Goal: Task Accomplishment & Management: Complete application form

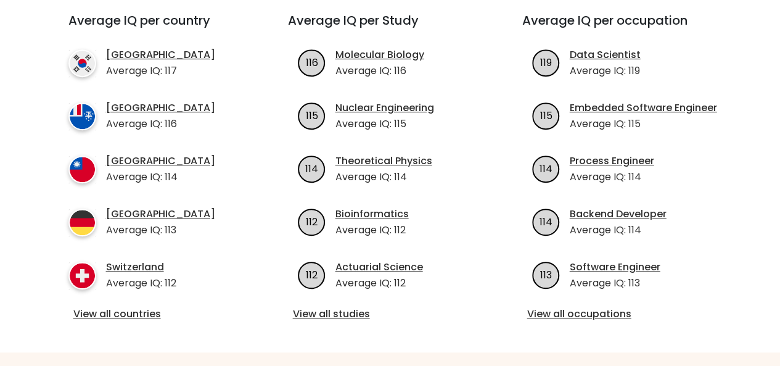
scroll to position [356, 0]
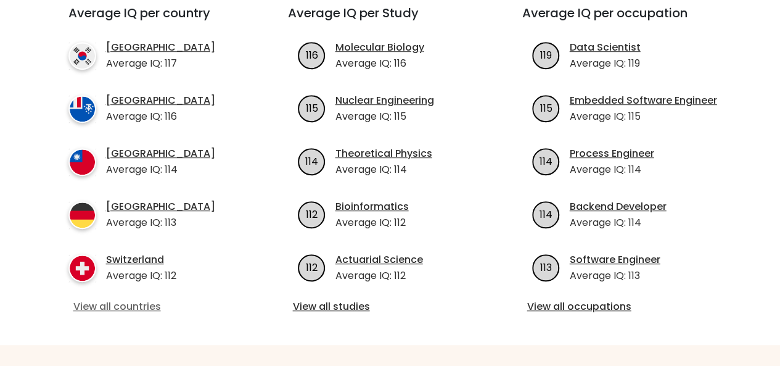
click at [118, 310] on link "View all countries" at bounding box center [155, 306] width 165 height 15
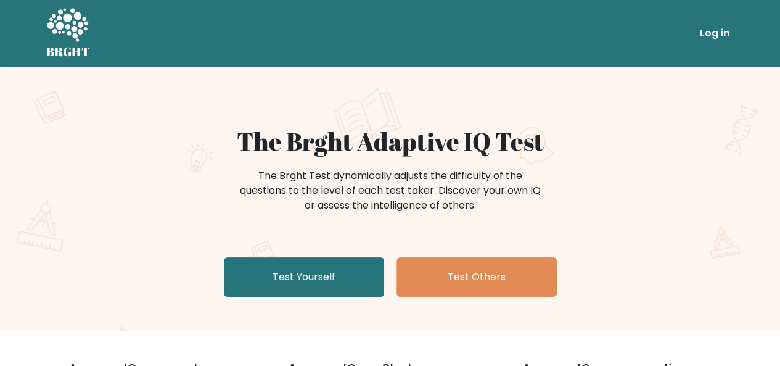
scroll to position [0, 0]
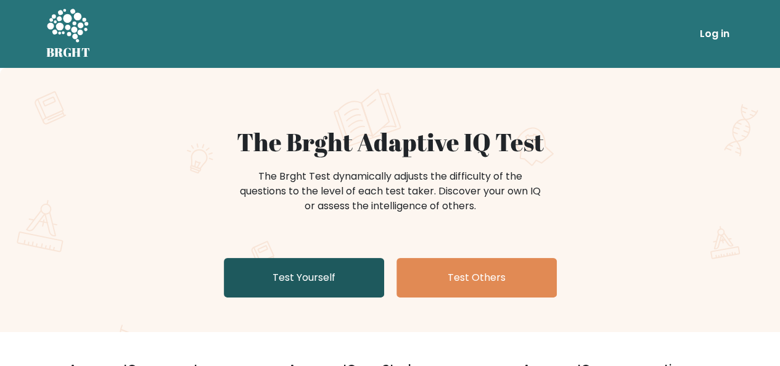
click at [325, 287] on link "Test Yourself" at bounding box center [304, 277] width 160 height 39
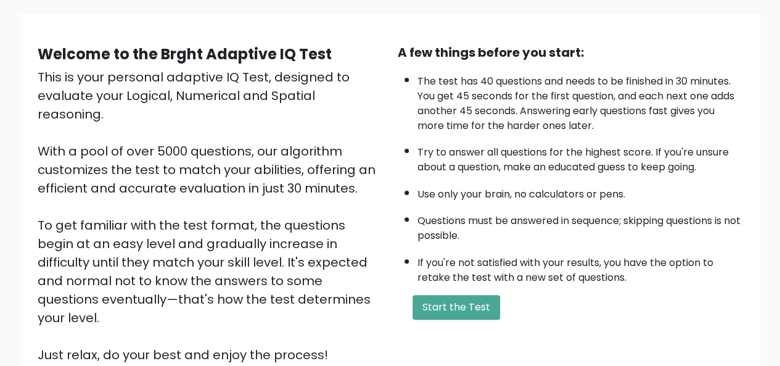
scroll to position [81, 0]
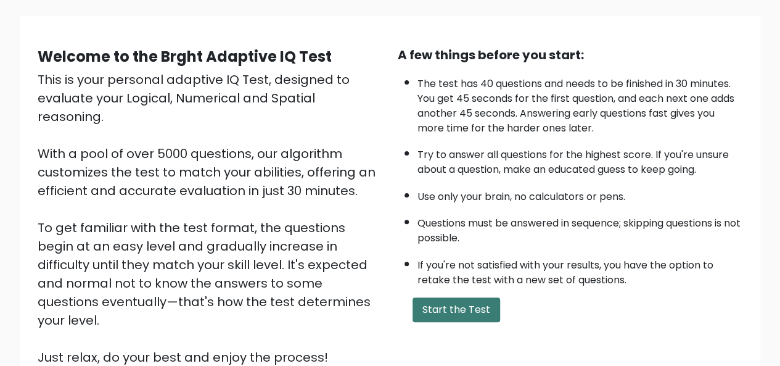
click at [462, 311] on button "Start the Test" at bounding box center [456, 309] width 88 height 25
click at [477, 317] on button "Start the Test" at bounding box center [456, 309] width 88 height 25
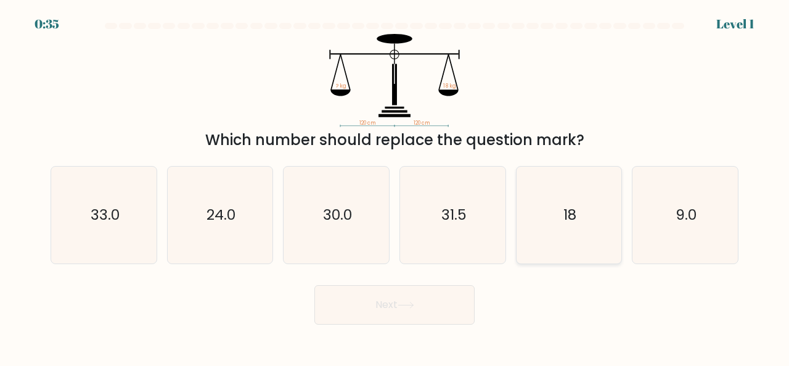
click at [581, 217] on icon "18" at bounding box center [569, 214] width 97 height 97
click at [395, 186] on input "e. 18" at bounding box center [395, 184] width 1 height 3
radio input "true"
click at [440, 305] on button "Next" at bounding box center [394, 304] width 160 height 39
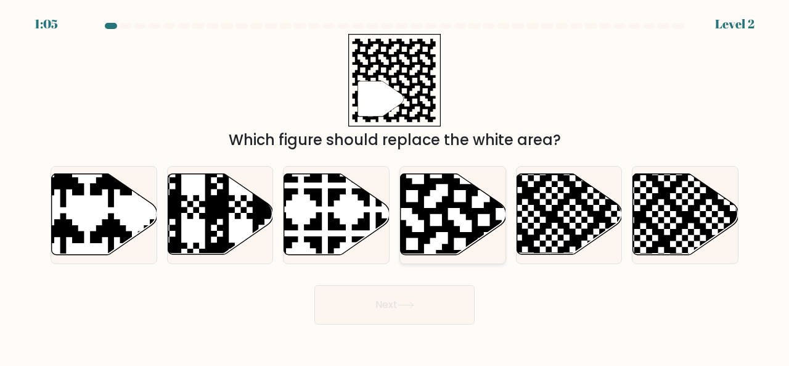
click at [457, 218] on icon at bounding box center [453, 214] width 105 height 81
click at [395, 186] on input "d." at bounding box center [395, 184] width 1 height 3
radio input "true"
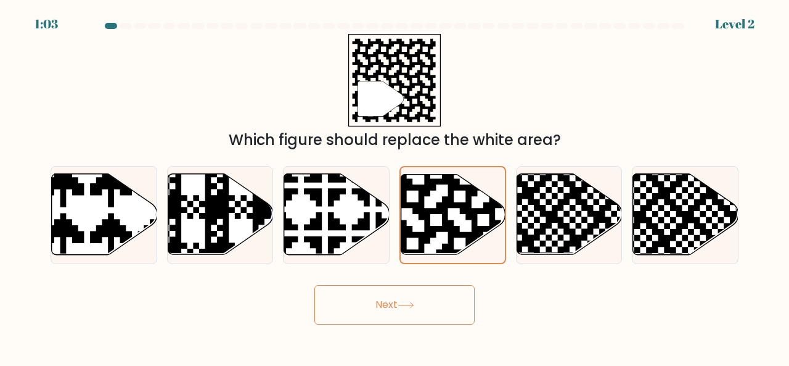
click at [390, 313] on button "Next" at bounding box center [394, 304] width 160 height 39
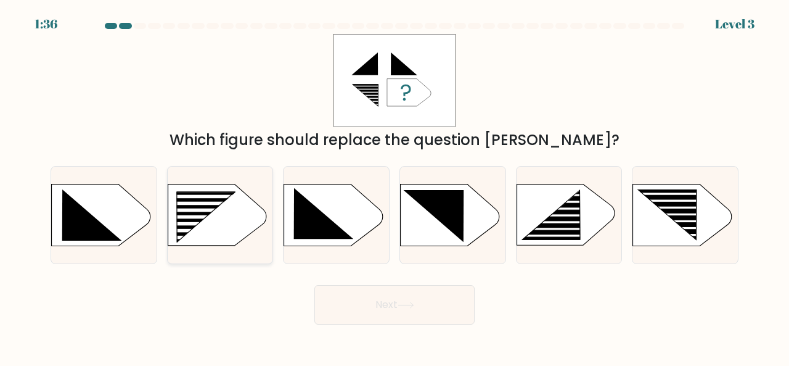
click at [184, 208] on icon at bounding box center [205, 217] width 59 height 50
click at [395, 186] on input "b." at bounding box center [395, 184] width 1 height 3
radio input "true"
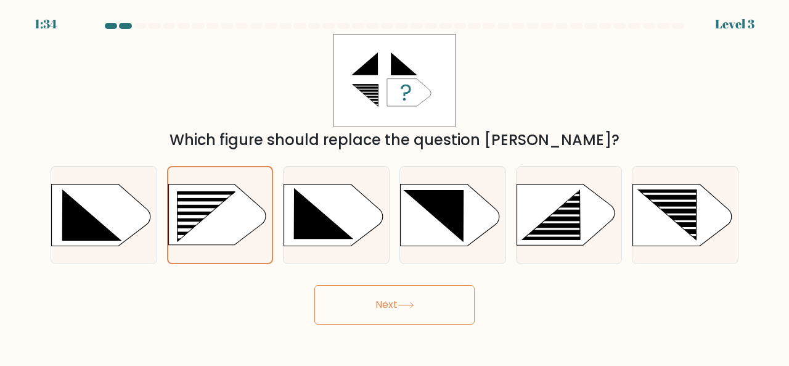
click at [377, 302] on button "Next" at bounding box center [394, 304] width 160 height 39
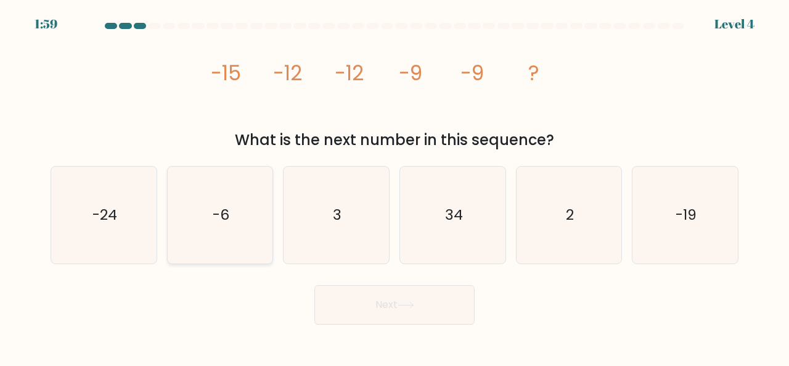
click at [229, 210] on icon "-6" at bounding box center [220, 214] width 97 height 97
click at [395, 186] on input "b. -6" at bounding box center [395, 184] width 1 height 3
radio input "true"
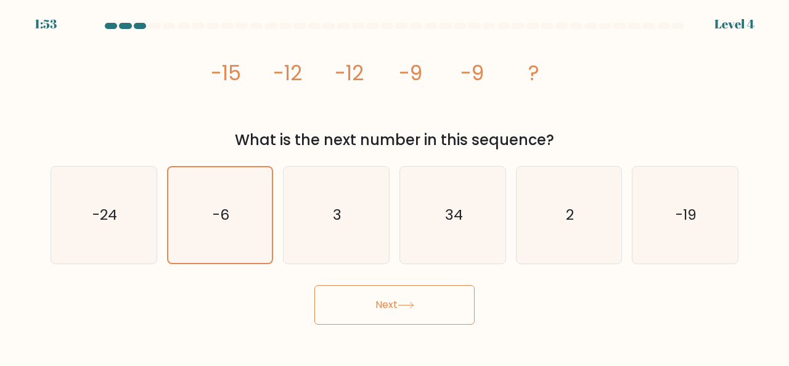
click at [401, 309] on button "Next" at bounding box center [394, 304] width 160 height 39
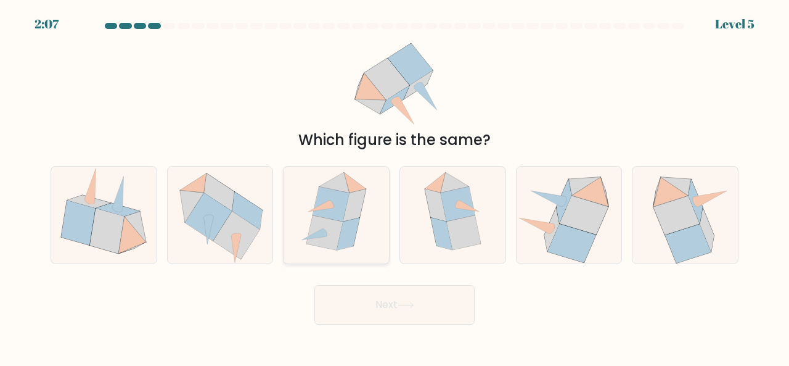
click at [340, 224] on icon at bounding box center [325, 232] width 36 height 35
click at [395, 186] on input "c." at bounding box center [395, 184] width 1 height 3
radio input "true"
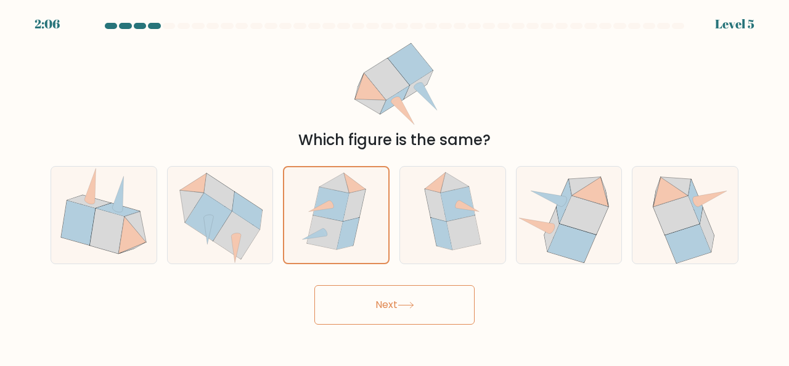
click at [401, 305] on icon at bounding box center [406, 304] width 17 height 7
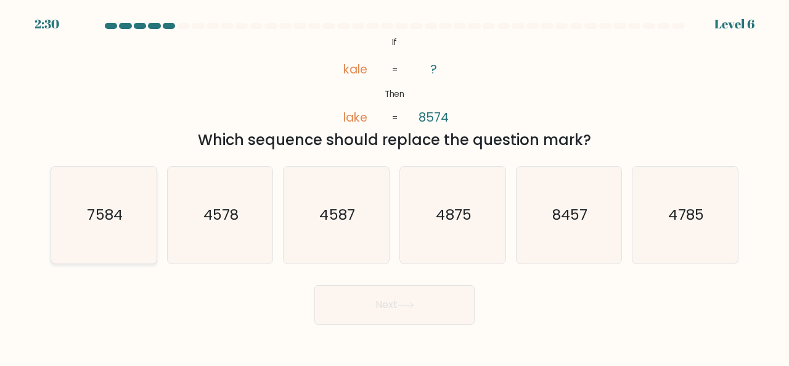
click at [92, 236] on icon "7584" at bounding box center [103, 214] width 97 height 97
click at [395, 186] on input "a. 7584" at bounding box center [395, 184] width 1 height 3
radio input "true"
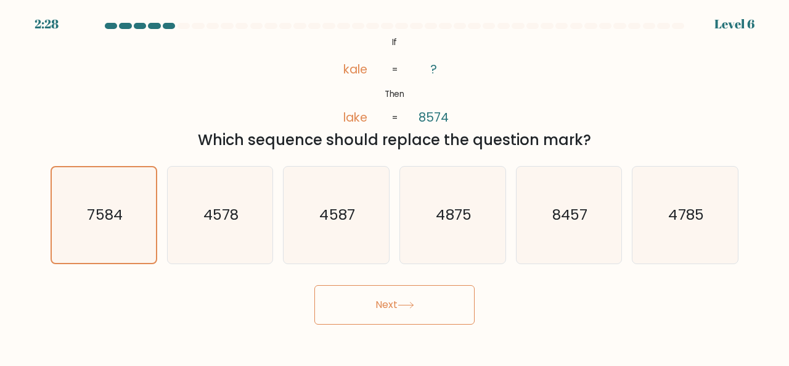
click at [364, 315] on button "Next" at bounding box center [394, 304] width 160 height 39
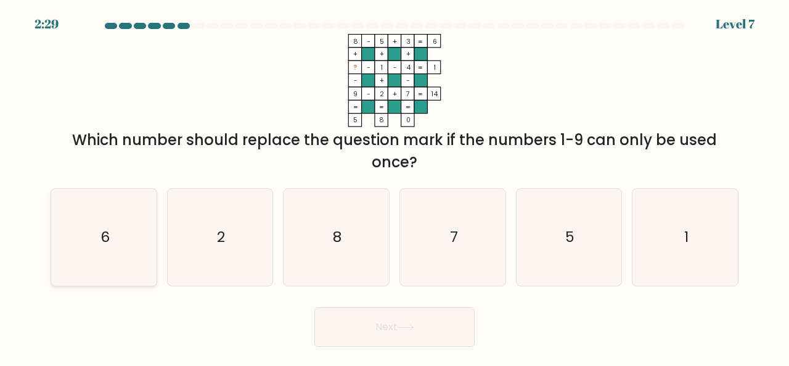
click at [123, 260] on icon "6" at bounding box center [103, 237] width 97 height 97
click at [395, 186] on input "a. 6" at bounding box center [395, 184] width 1 height 3
radio input "true"
click at [363, 316] on button "Next" at bounding box center [394, 326] width 160 height 39
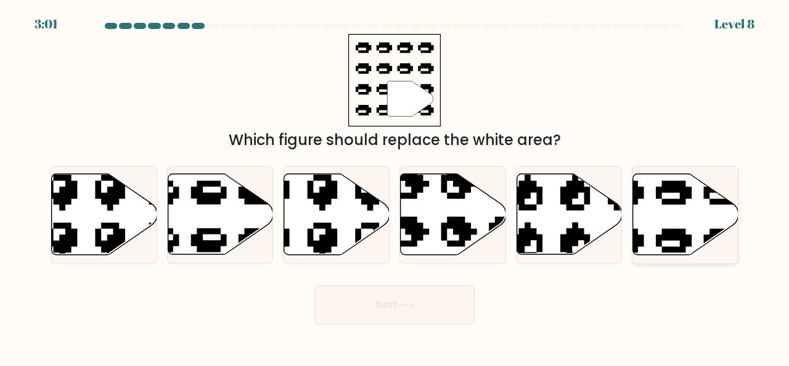
click at [700, 220] on icon at bounding box center [685, 214] width 105 height 81
click at [395, 186] on input "f." at bounding box center [395, 184] width 1 height 3
radio input "true"
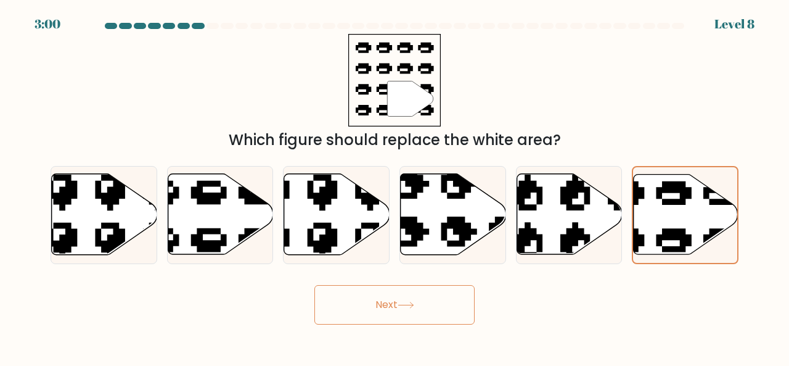
click at [451, 308] on button "Next" at bounding box center [394, 304] width 160 height 39
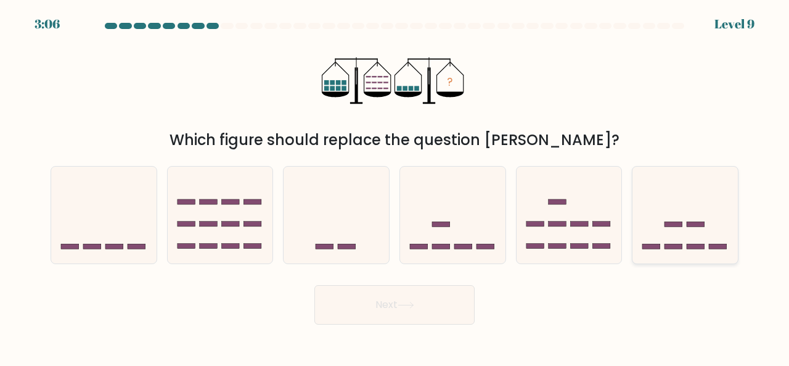
click at [707, 223] on icon at bounding box center [685, 214] width 105 height 87
click at [395, 186] on input "f." at bounding box center [395, 184] width 1 height 3
radio input "true"
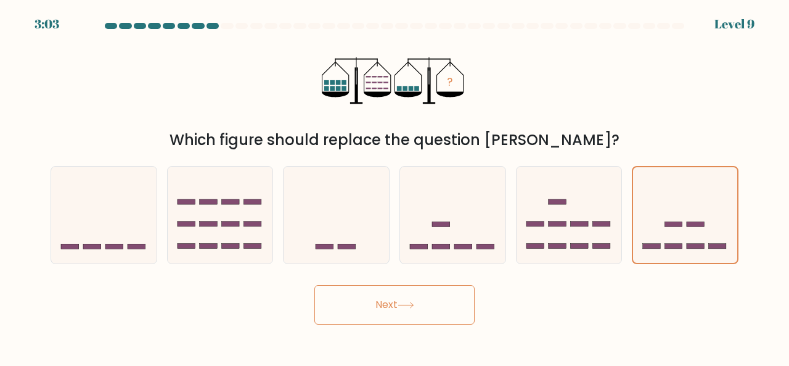
click at [418, 311] on button "Next" at bounding box center [394, 304] width 160 height 39
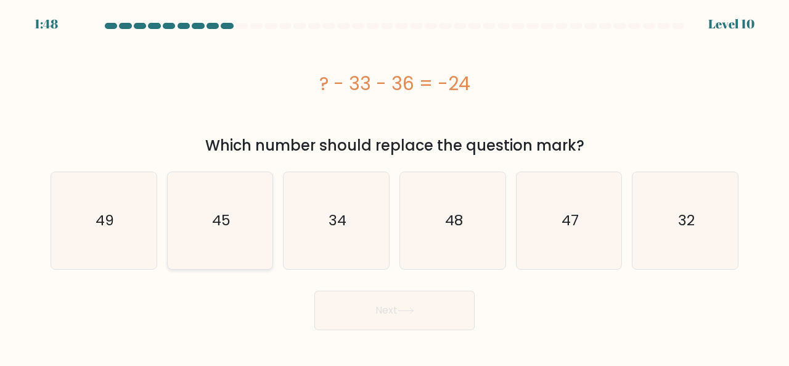
click at [236, 247] on icon "45" at bounding box center [220, 220] width 97 height 97
click at [395, 186] on input "b. 45" at bounding box center [395, 184] width 1 height 3
radio input "true"
click at [444, 324] on button "Next" at bounding box center [394, 309] width 160 height 39
click at [380, 312] on button "Next" at bounding box center [394, 309] width 160 height 39
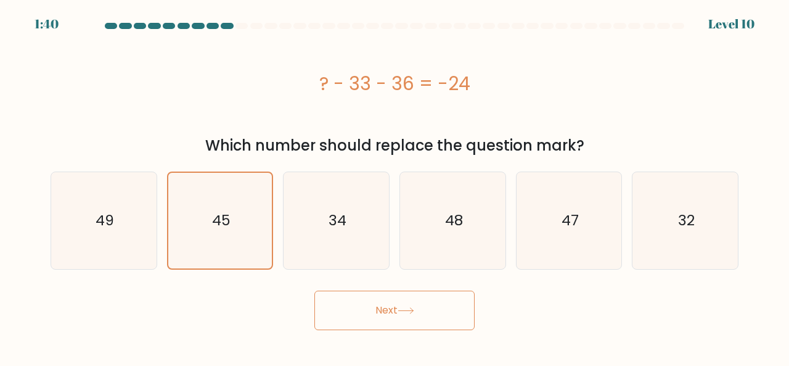
drag, startPoint x: 556, startPoint y: 308, endPoint x: 269, endPoint y: 322, distance: 287.0
click at [269, 322] on div "Next" at bounding box center [394, 307] width 703 height 46
click at [223, 202] on icon "45" at bounding box center [221, 221] width 96 height 96
click at [395, 186] on input "b. 45" at bounding box center [395, 184] width 1 height 3
click at [400, 303] on button "Next" at bounding box center [394, 309] width 160 height 39
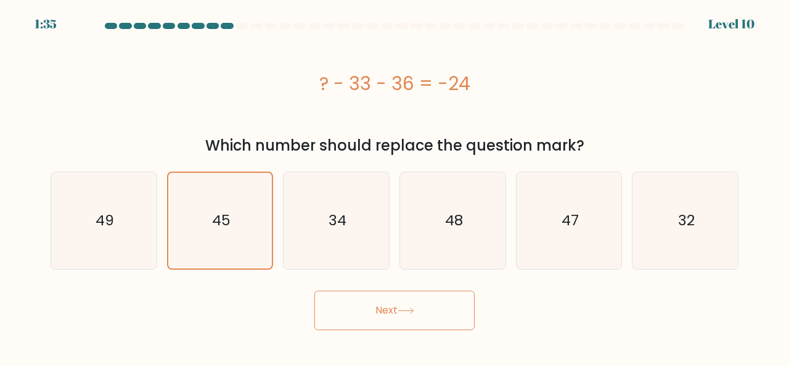
click at [371, 308] on button "Next" at bounding box center [394, 309] width 160 height 39
click at [325, 88] on div "? - 33 - 36 = -24" at bounding box center [395, 84] width 688 height 28
click at [226, 226] on text "45" at bounding box center [221, 220] width 18 height 20
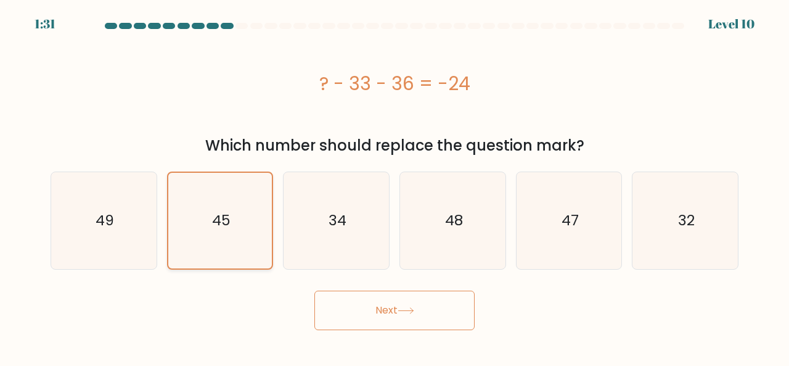
click at [395, 186] on input "b. 45" at bounding box center [395, 184] width 1 height 3
click at [107, 232] on icon "49" at bounding box center [103, 220] width 97 height 97
click at [395, 186] on input "a. 49" at bounding box center [395, 184] width 1 height 3
radio input "true"
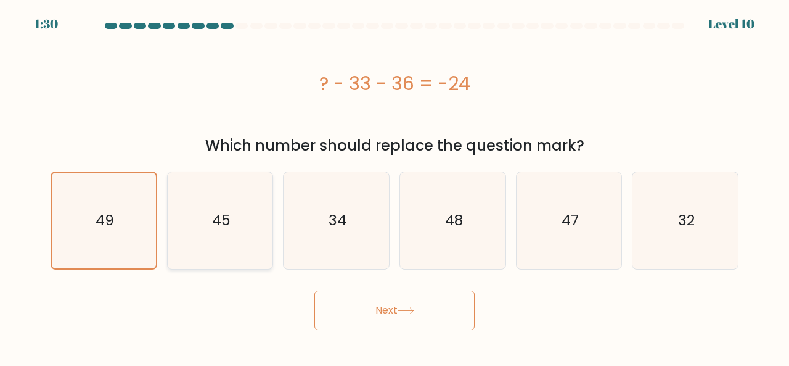
click at [240, 231] on icon "45" at bounding box center [220, 220] width 97 height 97
click at [395, 186] on input "b. 45" at bounding box center [395, 184] width 1 height 3
radio input "true"
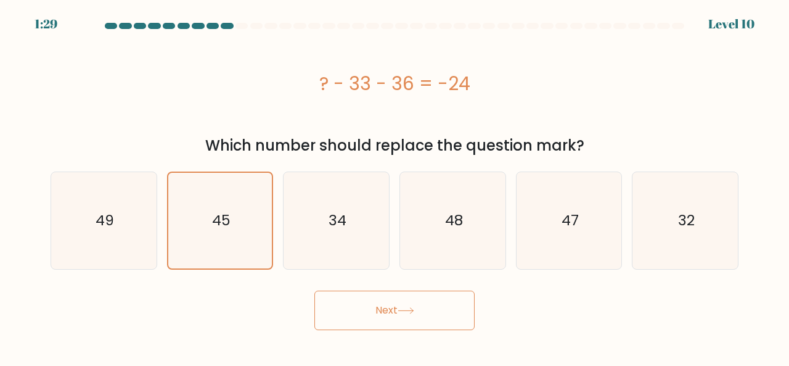
click at [417, 317] on button "Next" at bounding box center [394, 309] width 160 height 39
click at [395, 309] on button "Next" at bounding box center [394, 309] width 160 height 39
click at [604, 85] on div "? - 33 - 36 = -24" at bounding box center [395, 84] width 688 height 28
click at [387, 326] on button "Next" at bounding box center [394, 309] width 160 height 39
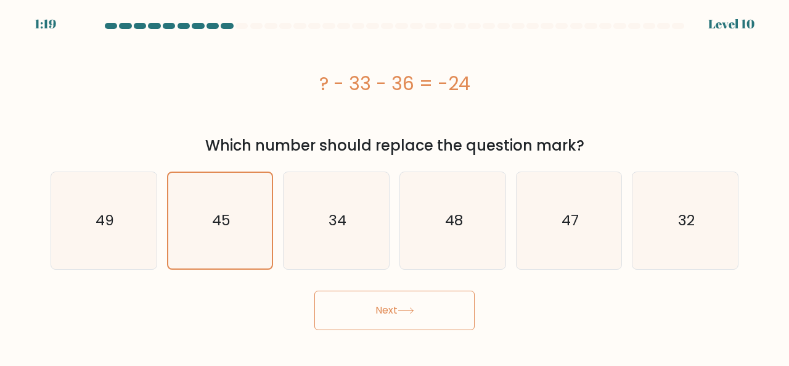
click at [387, 326] on button "Next" at bounding box center [394, 309] width 160 height 39
click at [389, 304] on button "Next" at bounding box center [394, 309] width 160 height 39
click at [309, 315] on div "Next" at bounding box center [394, 307] width 703 height 46
click at [348, 315] on button "Next" at bounding box center [394, 309] width 160 height 39
click at [555, 95] on div "? - 33 - 36 = -24" at bounding box center [395, 84] width 688 height 28
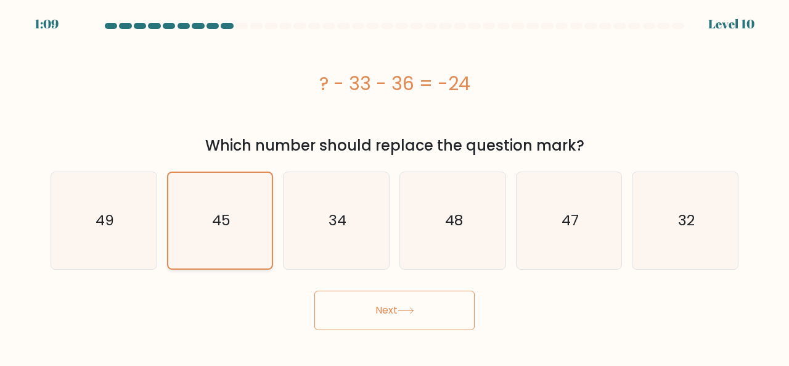
click at [242, 210] on icon "45" at bounding box center [221, 221] width 96 height 96
click at [395, 186] on input "b. 45" at bounding box center [395, 184] width 1 height 3
click at [379, 311] on button "Next" at bounding box center [394, 309] width 160 height 39
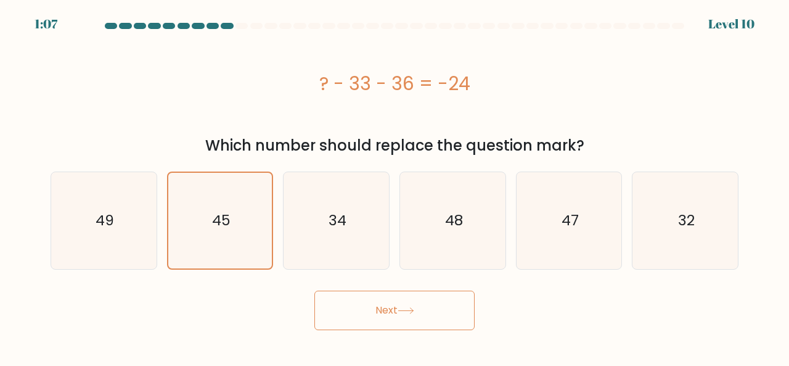
click at [314, 290] on button "Next" at bounding box center [394, 309] width 160 height 39
click at [379, 311] on button "Next" at bounding box center [394, 309] width 160 height 39
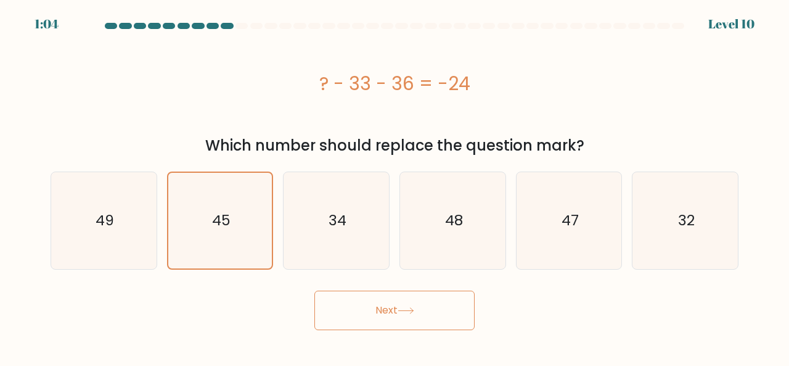
click at [379, 311] on button "Next" at bounding box center [394, 309] width 160 height 39
drag, startPoint x: 379, startPoint y: 311, endPoint x: 354, endPoint y: 316, distance: 25.6
click at [354, 316] on button "Next" at bounding box center [394, 309] width 160 height 39
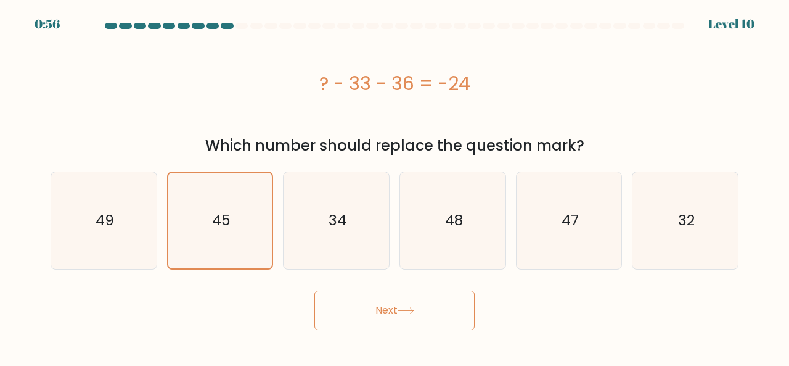
click at [379, 314] on button "Next" at bounding box center [394, 309] width 160 height 39
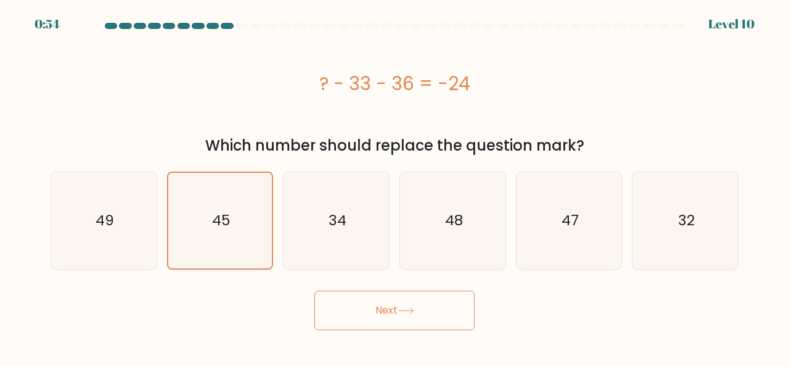
click at [379, 314] on button "Next" at bounding box center [394, 309] width 160 height 39
click at [252, 228] on icon "45" at bounding box center [221, 221] width 96 height 96
click at [395, 186] on input "b. 45" at bounding box center [395, 184] width 1 height 3
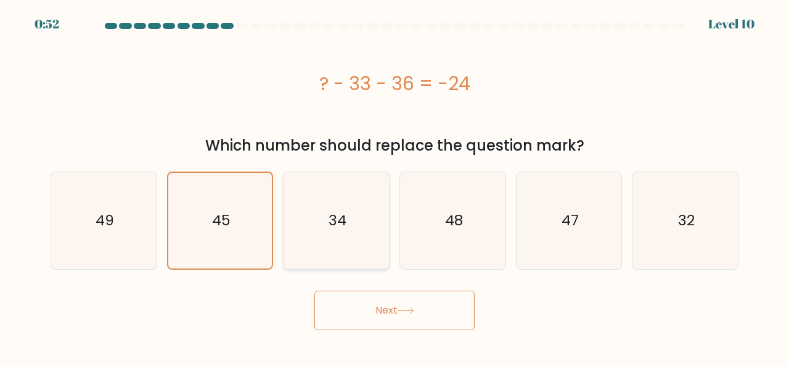
click at [363, 236] on icon "34" at bounding box center [336, 220] width 97 height 97
click at [395, 186] on input "c. 34" at bounding box center [395, 184] width 1 height 3
radio input "true"
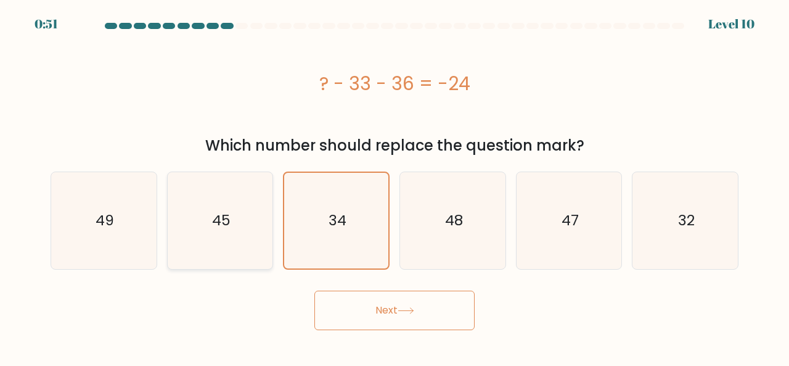
click at [253, 226] on icon "45" at bounding box center [220, 220] width 97 height 97
click at [395, 186] on input "b. 45" at bounding box center [395, 184] width 1 height 3
radio input "true"
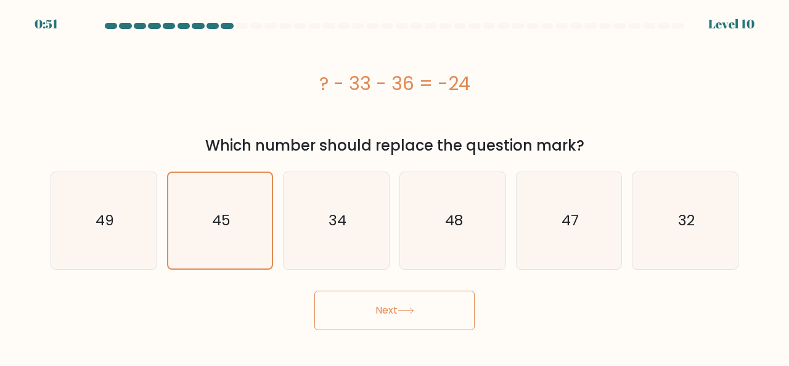
click at [421, 302] on button "Next" at bounding box center [394, 309] width 160 height 39
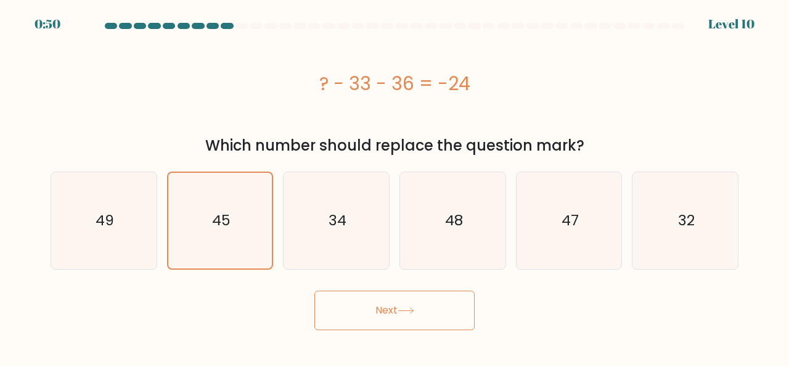
click at [421, 302] on button "Next" at bounding box center [394, 309] width 160 height 39
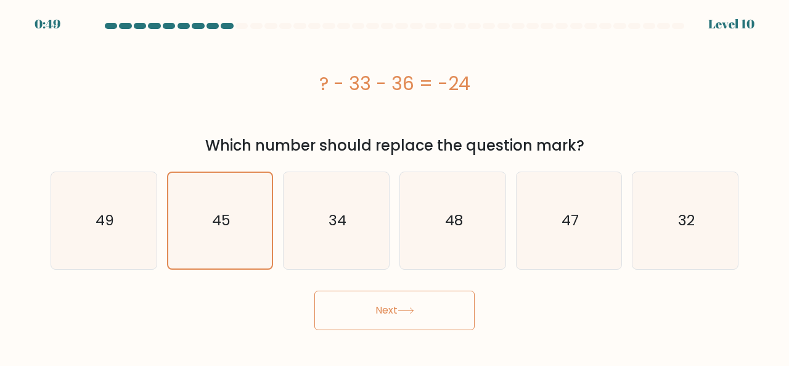
click at [421, 302] on button "Next" at bounding box center [394, 309] width 160 height 39
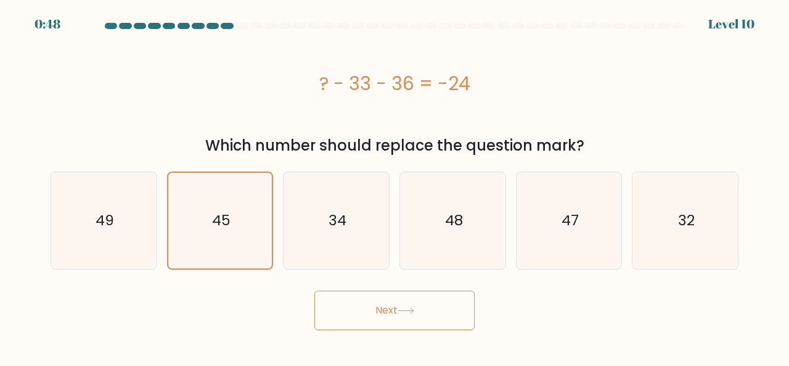
click at [421, 302] on button "Next" at bounding box center [394, 309] width 160 height 39
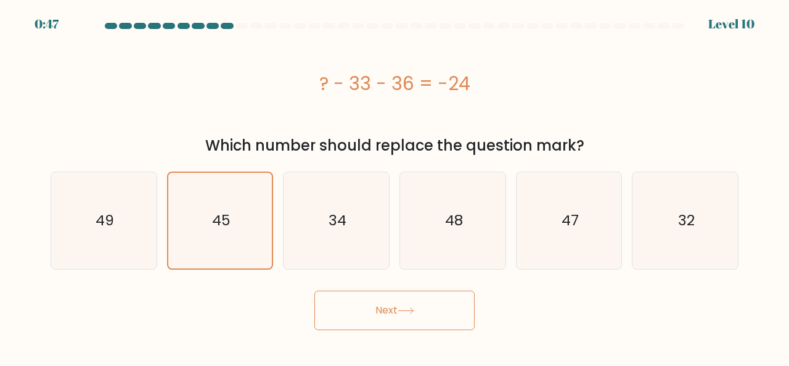
click at [421, 302] on button "Next" at bounding box center [394, 309] width 160 height 39
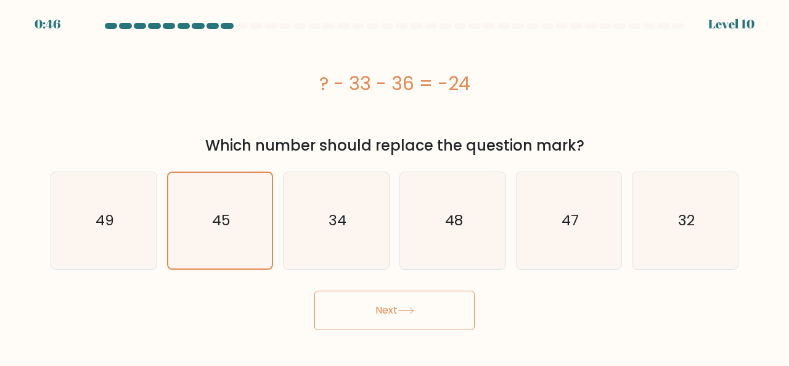
click at [421, 302] on button "Next" at bounding box center [394, 309] width 160 height 39
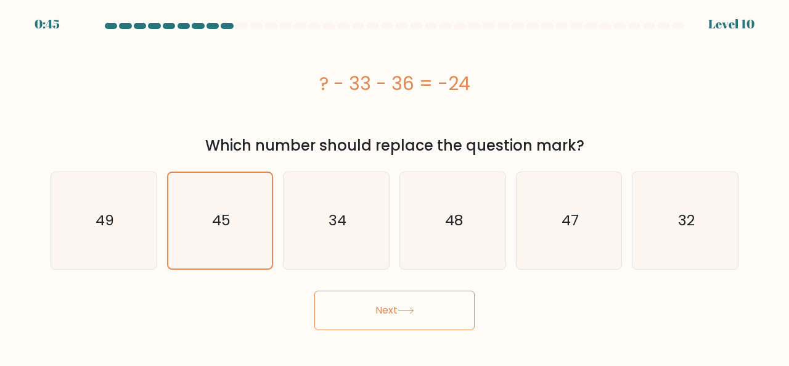
click at [421, 302] on button "Next" at bounding box center [394, 309] width 160 height 39
drag, startPoint x: 421, startPoint y: 302, endPoint x: 403, endPoint y: 84, distance: 218.4
click at [403, 84] on form "a." at bounding box center [394, 176] width 789 height 307
click at [387, 319] on button "Next" at bounding box center [394, 309] width 160 height 39
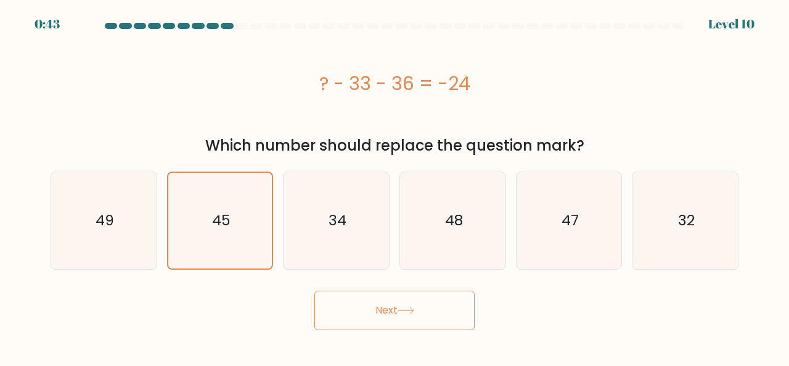
click at [387, 319] on button "Next" at bounding box center [394, 309] width 160 height 39
click at [245, 237] on icon "45" at bounding box center [221, 221] width 96 height 96
click at [395, 186] on input "b. 45" at bounding box center [395, 184] width 1 height 3
click at [393, 313] on button "Next" at bounding box center [394, 309] width 160 height 39
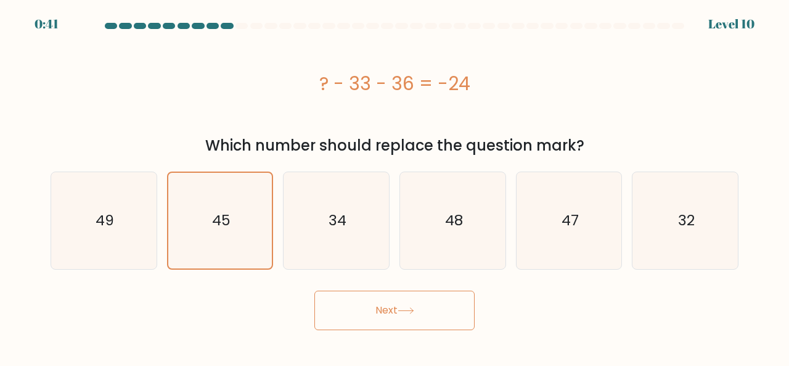
click at [393, 313] on button "Next" at bounding box center [394, 309] width 160 height 39
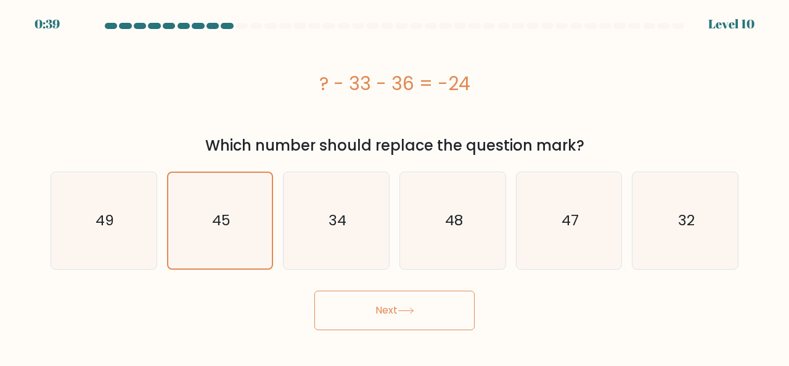
click at [393, 313] on button "Next" at bounding box center [394, 309] width 160 height 39
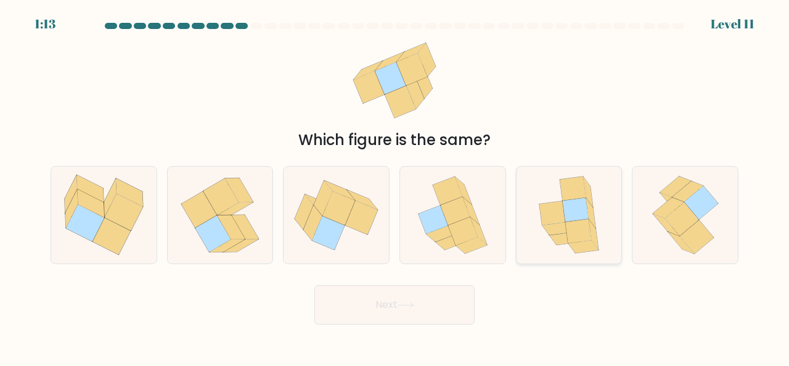
click at [577, 218] on icon at bounding box center [576, 210] width 26 height 24
click at [395, 186] on input "e." at bounding box center [395, 184] width 1 height 3
radio input "true"
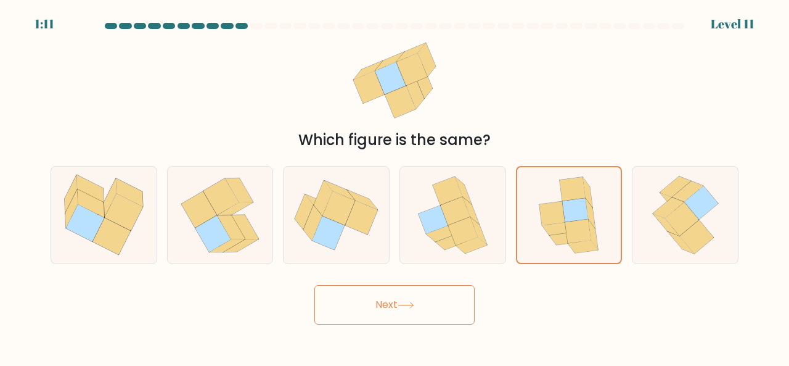
click at [444, 308] on button "Next" at bounding box center [394, 304] width 160 height 39
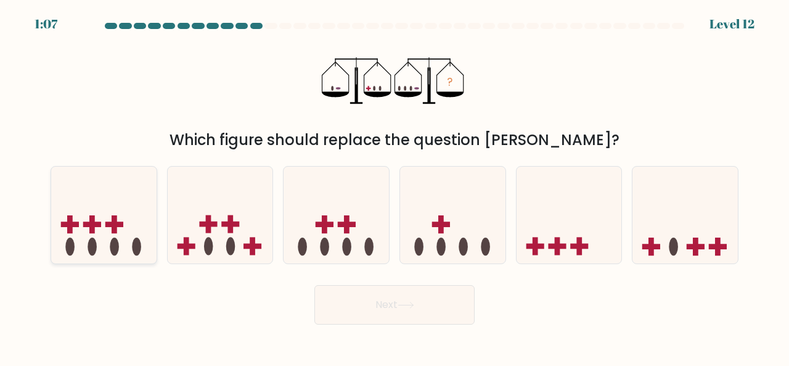
click at [94, 231] on rect at bounding box center [92, 224] width 6 height 18
click at [395, 186] on input "a." at bounding box center [395, 184] width 1 height 3
radio input "true"
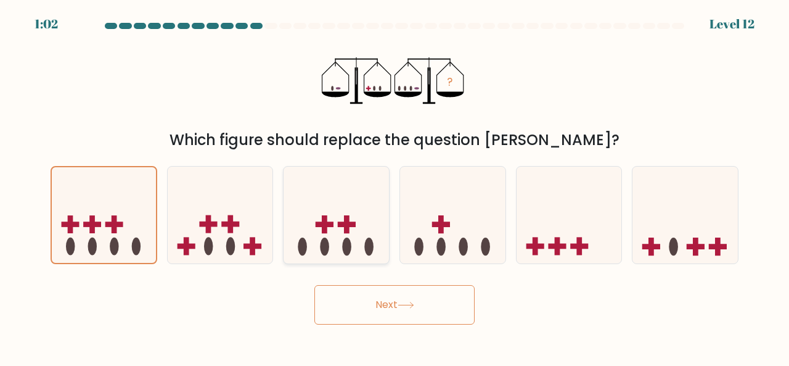
click at [377, 229] on icon at bounding box center [336, 214] width 105 height 87
click at [395, 186] on input "c." at bounding box center [395, 184] width 1 height 3
radio input "true"
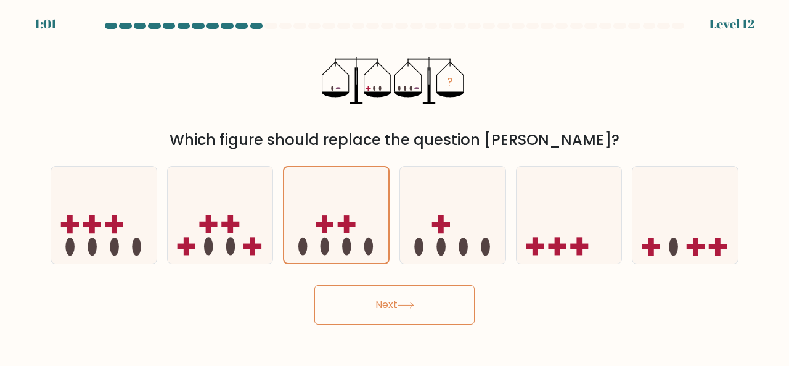
click at [417, 332] on body "1:01 Level 12" at bounding box center [394, 183] width 789 height 366
click at [412, 309] on button "Next" at bounding box center [394, 304] width 160 height 39
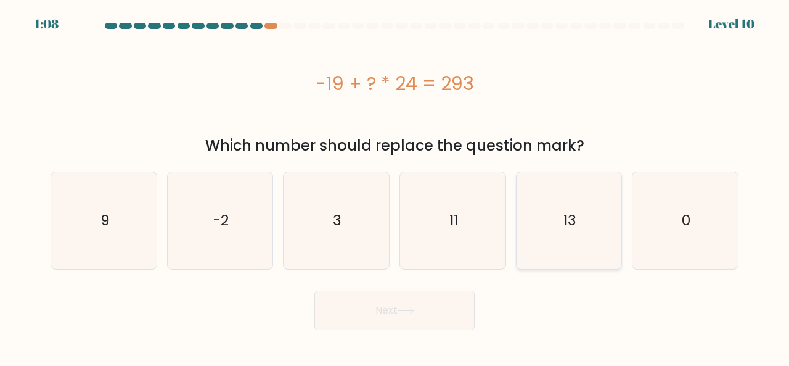
click at [607, 213] on icon "13" at bounding box center [569, 220] width 97 height 97
click at [395, 186] on input "e. 13" at bounding box center [395, 184] width 1 height 3
radio input "true"
click at [451, 316] on button "Next" at bounding box center [394, 309] width 160 height 39
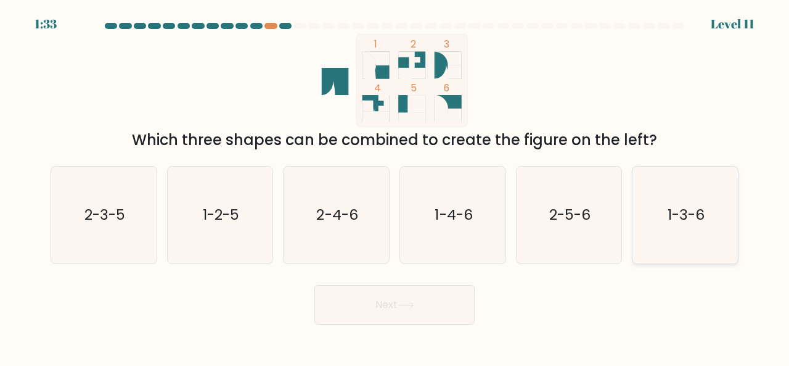
click at [673, 232] on icon "1-3-6" at bounding box center [685, 214] width 97 height 97
click at [395, 186] on input "f. 1-3-6" at bounding box center [395, 184] width 1 height 3
radio input "true"
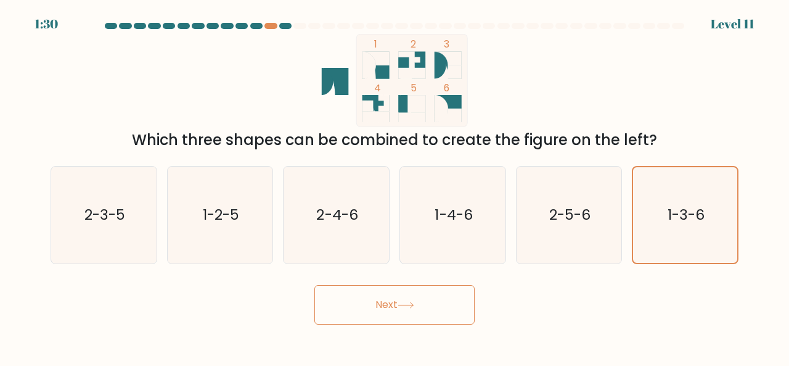
click at [452, 311] on button "Next" at bounding box center [394, 304] width 160 height 39
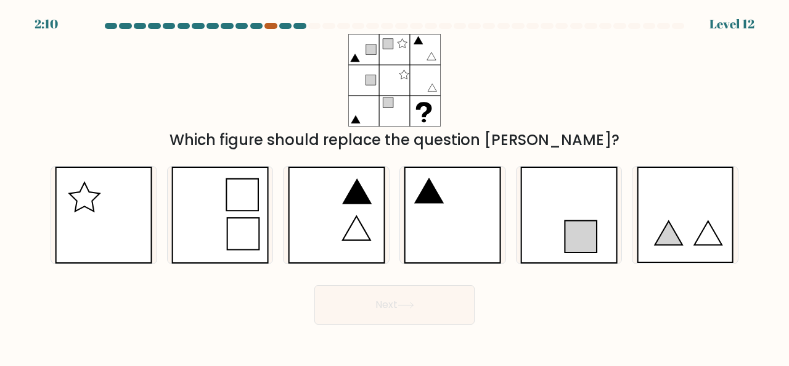
click at [271, 25] on div at bounding box center [271, 26] width 12 height 6
click at [459, 224] on icon at bounding box center [452, 214] width 97 height 97
click at [395, 186] on input "d." at bounding box center [395, 184] width 1 height 3
radio input "true"
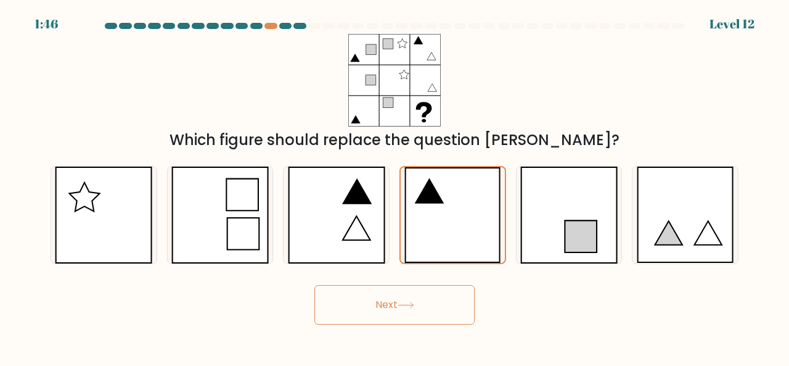
click at [423, 311] on button "Next" at bounding box center [394, 304] width 160 height 39
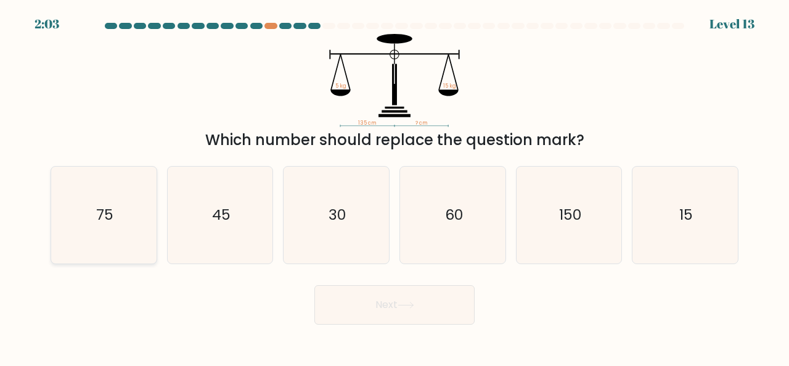
click at [133, 221] on icon "75" at bounding box center [103, 214] width 97 height 97
click at [395, 186] on input "a. 75" at bounding box center [395, 184] width 1 height 3
radio input "true"
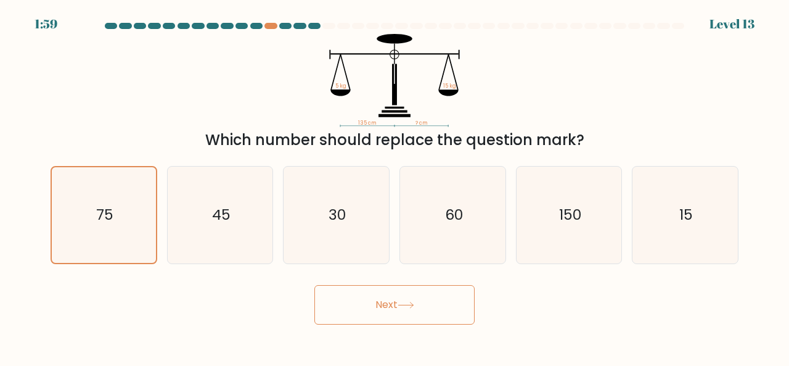
click at [359, 308] on button "Next" at bounding box center [394, 304] width 160 height 39
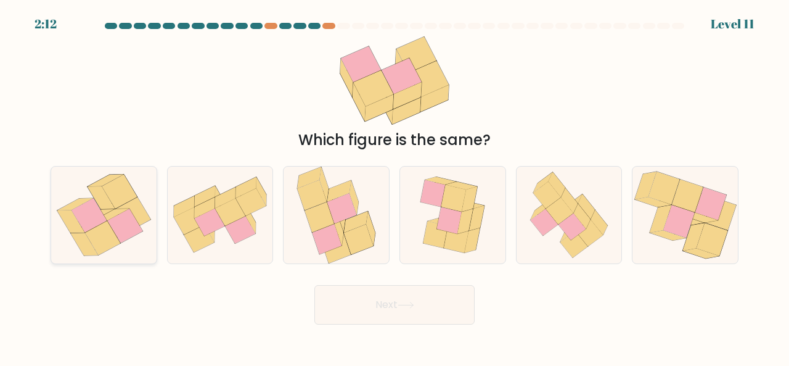
click at [96, 233] on icon at bounding box center [102, 238] width 35 height 34
click at [395, 186] on input "a." at bounding box center [395, 184] width 1 height 3
radio input "true"
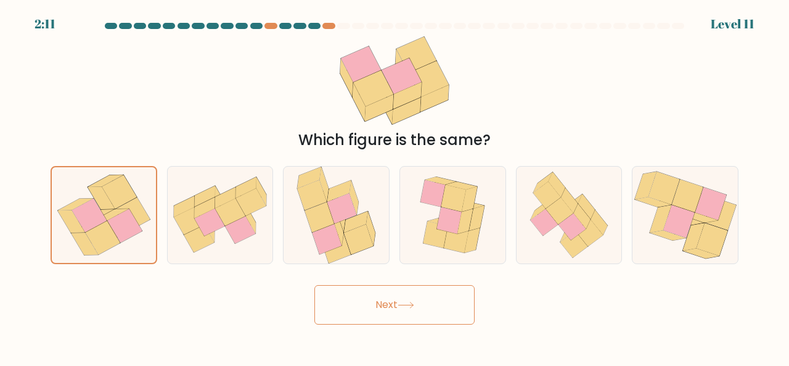
click at [382, 309] on button "Next" at bounding box center [394, 304] width 160 height 39
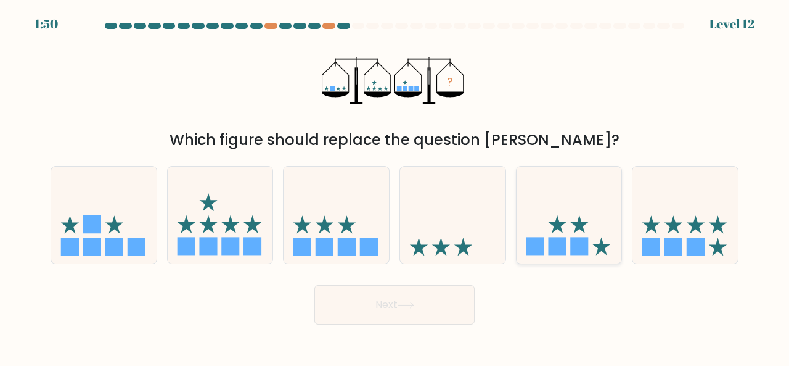
click at [562, 225] on icon at bounding box center [557, 225] width 18 height 18
click at [395, 186] on input "e." at bounding box center [395, 184] width 1 height 3
radio input "true"
click at [444, 315] on button "Next" at bounding box center [394, 304] width 160 height 39
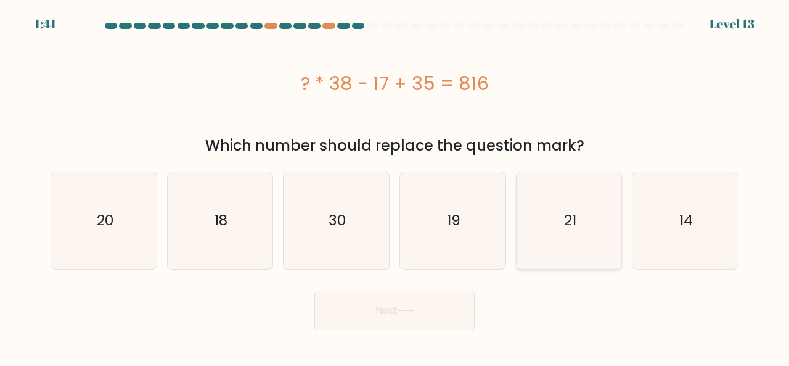
click at [564, 241] on icon "21" at bounding box center [569, 220] width 97 height 97
click at [395, 186] on input "e. 21" at bounding box center [395, 184] width 1 height 3
radio input "true"
click at [462, 320] on button "Next" at bounding box center [394, 309] width 160 height 39
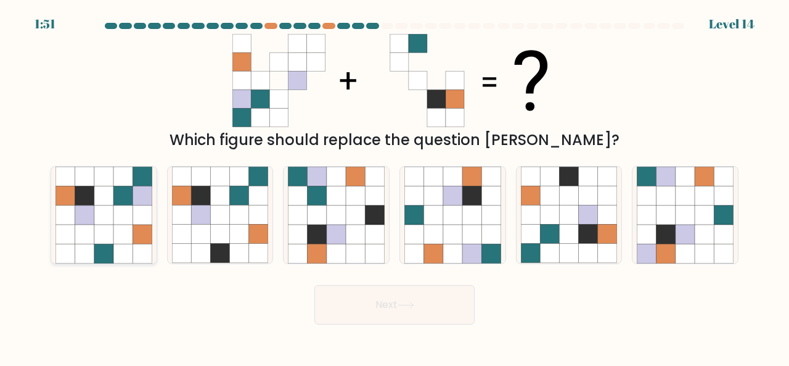
click at [106, 202] on icon at bounding box center [103, 195] width 19 height 19
click at [395, 186] on input "a." at bounding box center [395, 184] width 1 height 3
radio input "true"
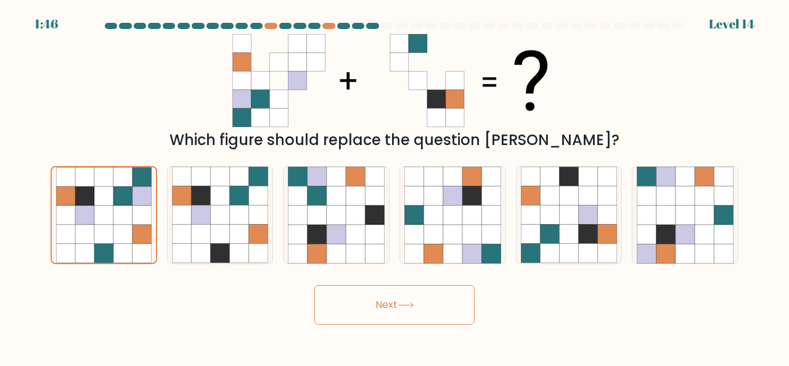
click at [414, 314] on button "Next" at bounding box center [394, 304] width 160 height 39
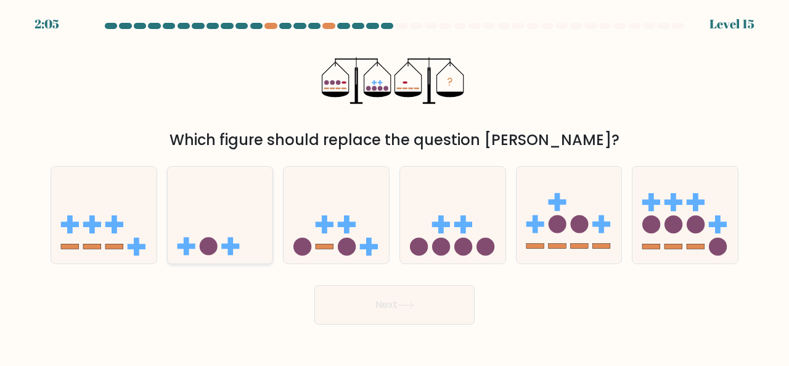
click at [218, 207] on icon at bounding box center [220, 214] width 105 height 87
click at [395, 186] on input "b." at bounding box center [395, 184] width 1 height 3
radio input "true"
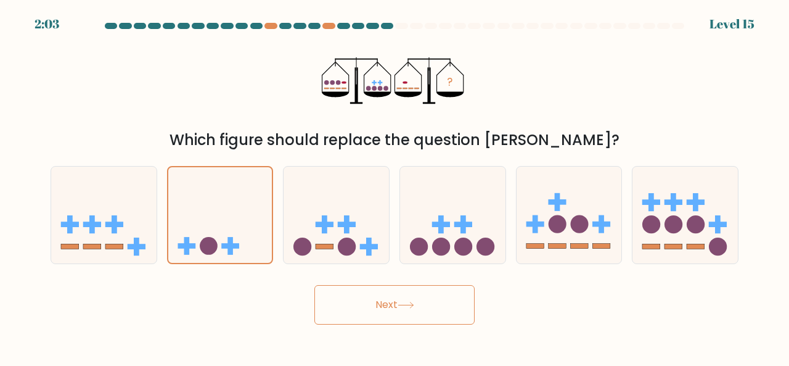
click at [378, 315] on button "Next" at bounding box center [394, 304] width 160 height 39
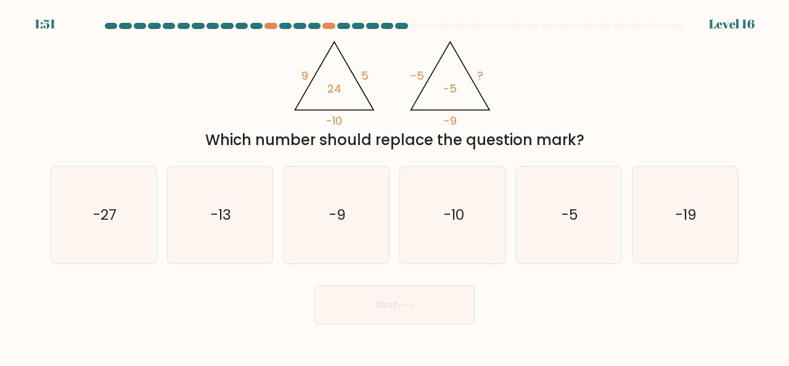
click at [361, 157] on div "a. -27 b. -13" at bounding box center [395, 210] width 698 height 108
click at [358, 181] on icon "-9" at bounding box center [336, 214] width 97 height 97
click at [395, 183] on input "c. -9" at bounding box center [395, 184] width 1 height 3
radio input "true"
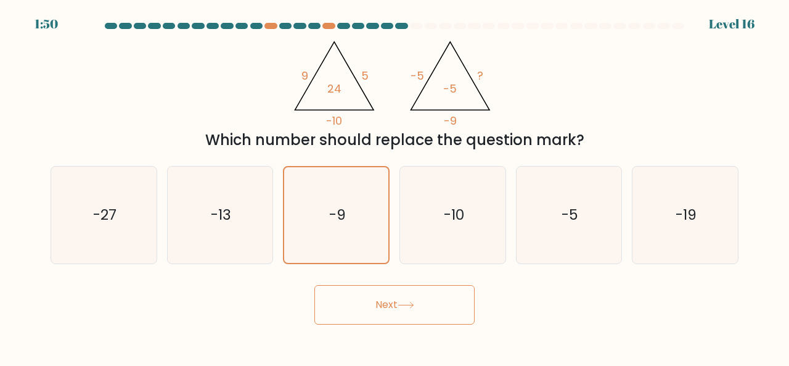
click at [385, 296] on button "Next" at bounding box center [394, 304] width 160 height 39
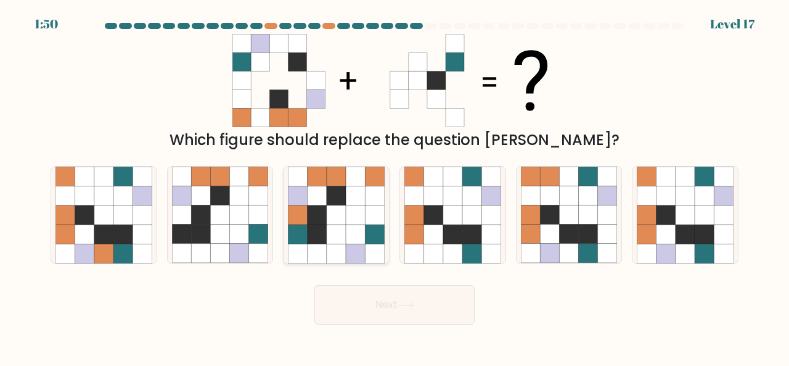
click at [353, 226] on icon at bounding box center [355, 233] width 19 height 19
click at [395, 186] on input "c." at bounding box center [395, 184] width 1 height 3
radio input "true"
click at [400, 314] on button "Next" at bounding box center [394, 304] width 160 height 39
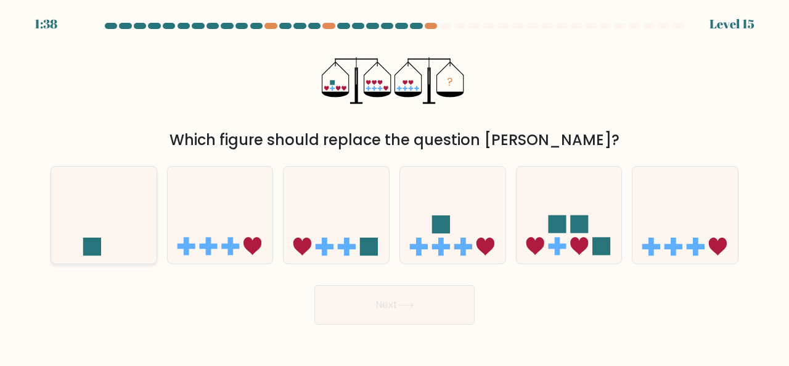
click at [128, 251] on icon at bounding box center [103, 214] width 105 height 87
click at [395, 186] on input "a." at bounding box center [395, 184] width 1 height 3
radio input "true"
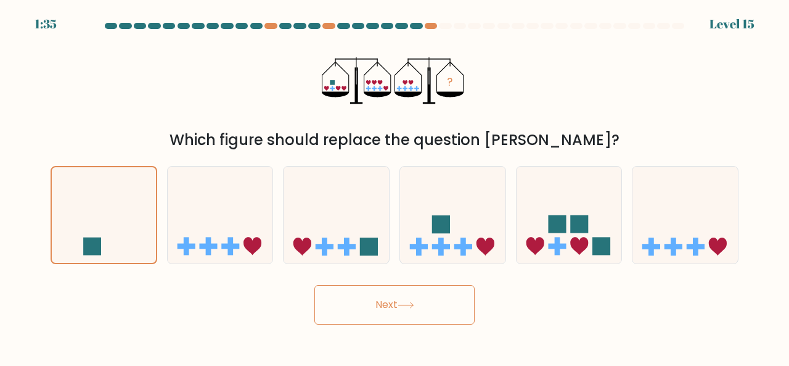
click at [231, 300] on div "Next" at bounding box center [394, 302] width 703 height 46
click at [408, 306] on icon at bounding box center [406, 304] width 17 height 7
click at [371, 306] on button "Next" at bounding box center [394, 304] width 160 height 39
click at [117, 246] on icon at bounding box center [104, 214] width 104 height 86
click at [395, 186] on input "a." at bounding box center [395, 184] width 1 height 3
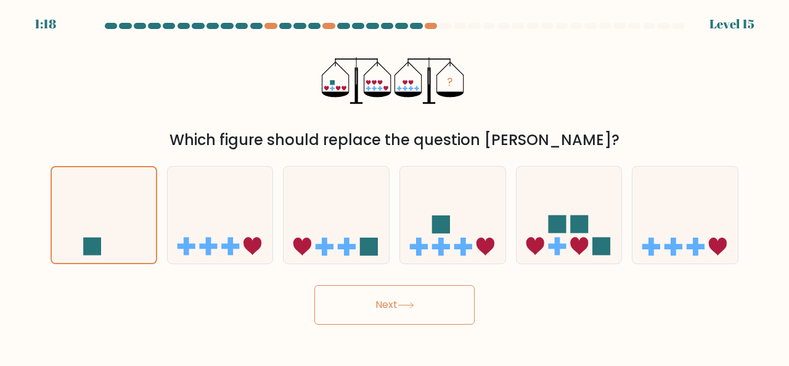
click at [414, 338] on body "1:18 Level 15" at bounding box center [394, 183] width 789 height 366
click at [398, 305] on button "Next" at bounding box center [394, 304] width 160 height 39
click at [453, 84] on tspan "?" at bounding box center [450, 81] width 6 height 15
click at [135, 203] on icon at bounding box center [104, 214] width 104 height 86
click at [395, 186] on input "a." at bounding box center [395, 184] width 1 height 3
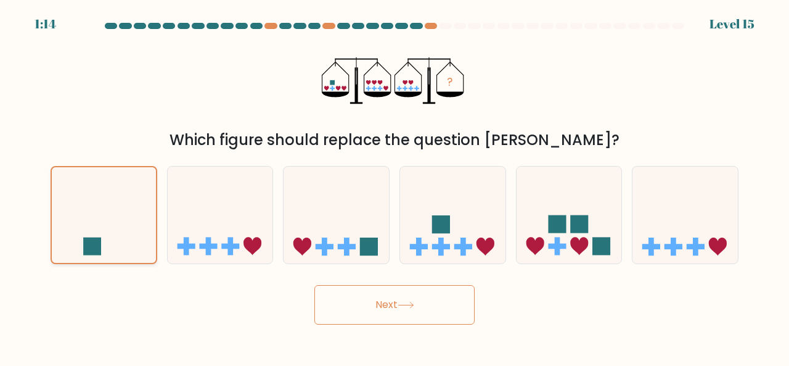
click at [115, 231] on icon at bounding box center [104, 214] width 104 height 86
click at [395, 186] on input "a." at bounding box center [395, 184] width 1 height 3
click at [115, 231] on icon at bounding box center [104, 214] width 104 height 86
click at [395, 186] on input "a." at bounding box center [395, 184] width 1 height 3
click at [115, 231] on icon at bounding box center [104, 214] width 104 height 86
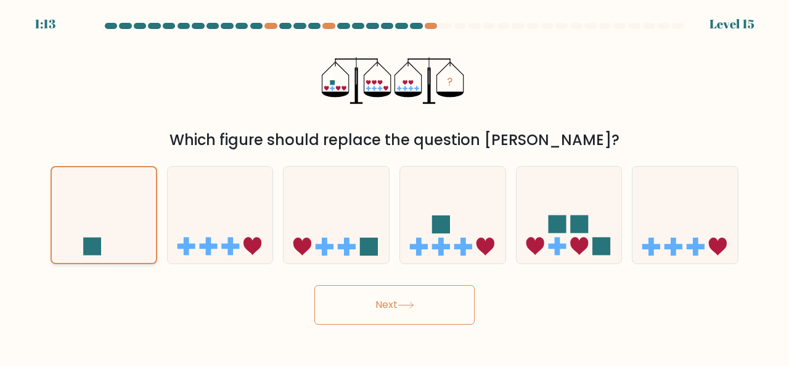
click at [395, 186] on input "a." at bounding box center [395, 184] width 1 height 3
click at [383, 308] on button "Next" at bounding box center [394, 304] width 160 height 39
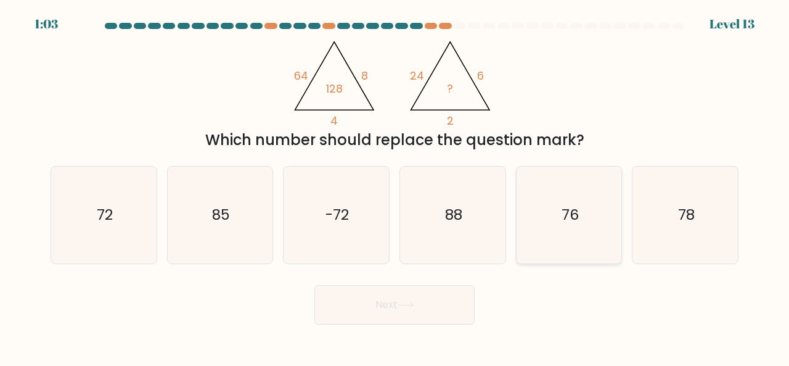
click at [570, 215] on text "76" at bounding box center [570, 214] width 17 height 20
click at [395, 186] on input "e. 76" at bounding box center [395, 184] width 1 height 3
radio input "true"
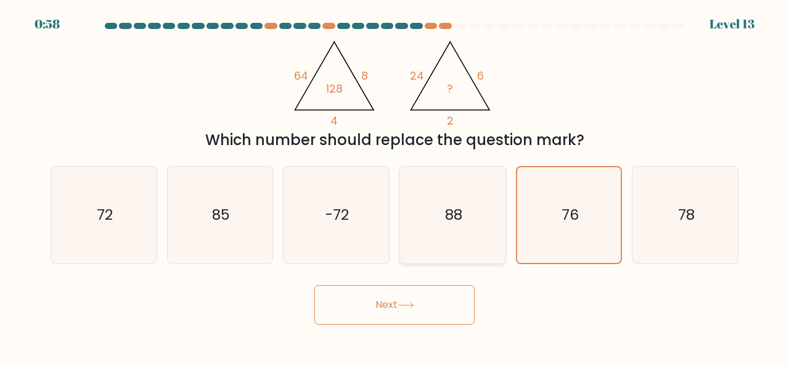
click at [448, 216] on text "88" at bounding box center [453, 214] width 17 height 20
click at [395, 186] on input "d. 88" at bounding box center [395, 184] width 1 height 3
radio input "true"
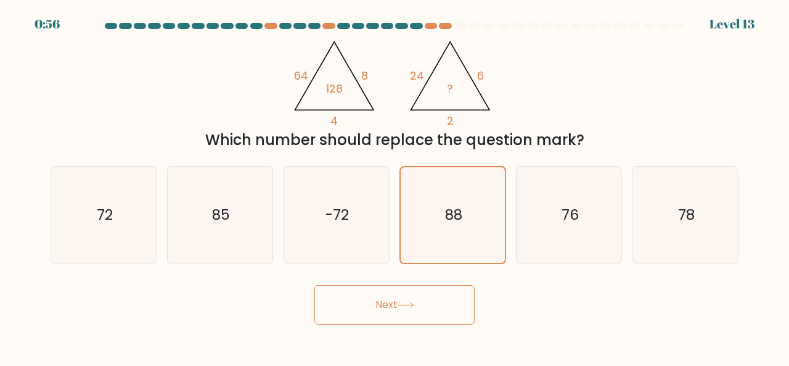
click at [439, 309] on button "Next" at bounding box center [394, 304] width 160 height 39
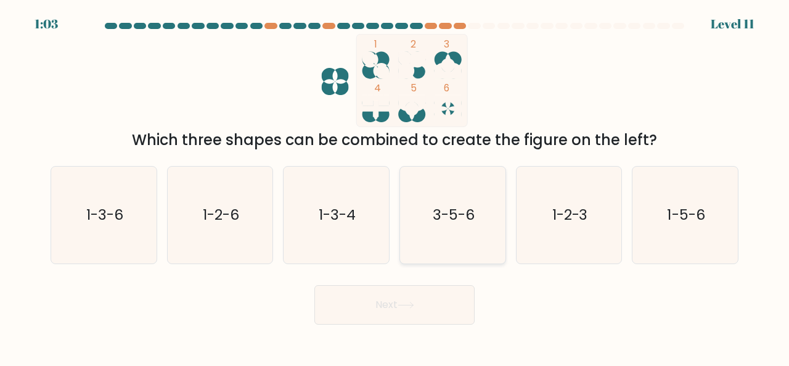
click at [445, 216] on text "3-5-6" at bounding box center [454, 214] width 42 height 20
click at [395, 186] on input "d. 3-5-6" at bounding box center [395, 184] width 1 height 3
radio input "true"
click at [413, 306] on icon at bounding box center [405, 305] width 15 height 6
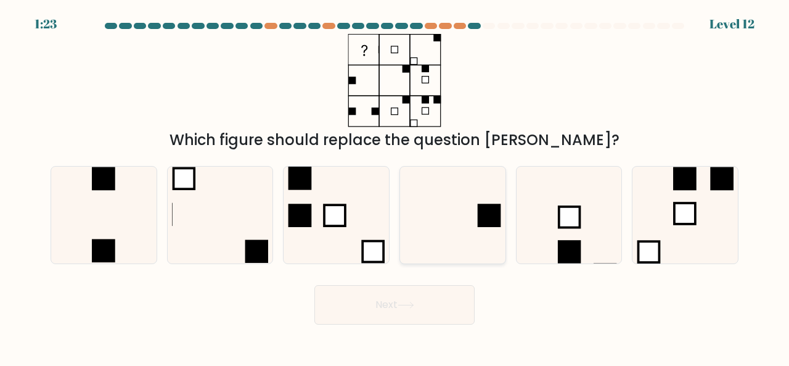
click at [457, 219] on icon at bounding box center [452, 214] width 97 height 97
click at [395, 186] on input "d." at bounding box center [395, 184] width 1 height 3
radio input "true"
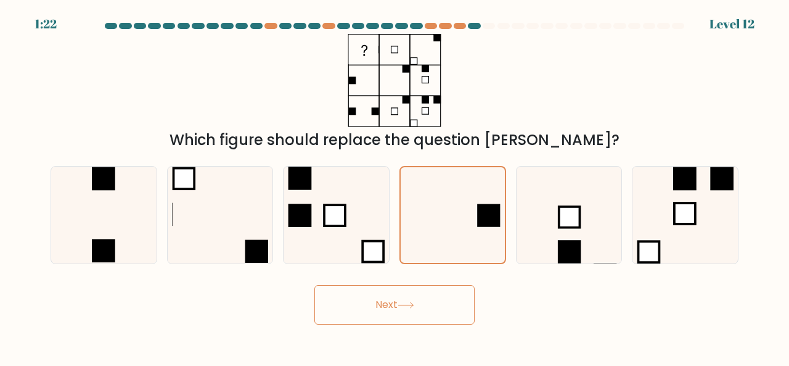
click at [429, 313] on button "Next" at bounding box center [394, 304] width 160 height 39
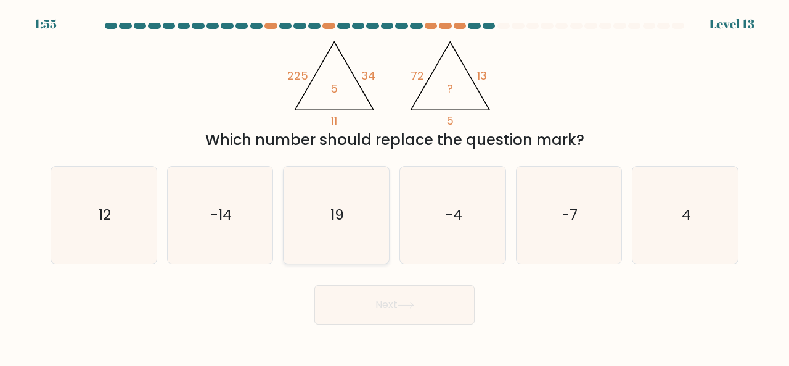
click at [347, 240] on icon "19" at bounding box center [336, 214] width 97 height 97
click at [395, 186] on input "c. 19" at bounding box center [395, 184] width 1 height 3
radio input "true"
click at [388, 301] on button "Next" at bounding box center [394, 304] width 160 height 39
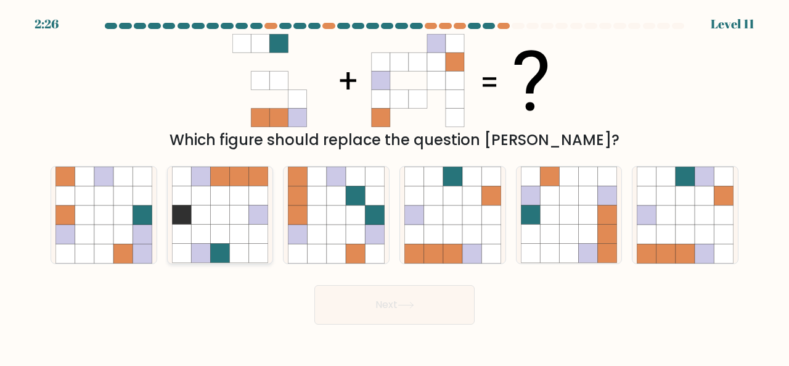
click at [247, 255] on icon at bounding box center [239, 253] width 19 height 19
click at [395, 186] on input "b." at bounding box center [395, 184] width 1 height 3
radio input "true"
click at [696, 218] on icon at bounding box center [704, 214] width 19 height 19
click at [395, 186] on input "f." at bounding box center [395, 184] width 1 height 3
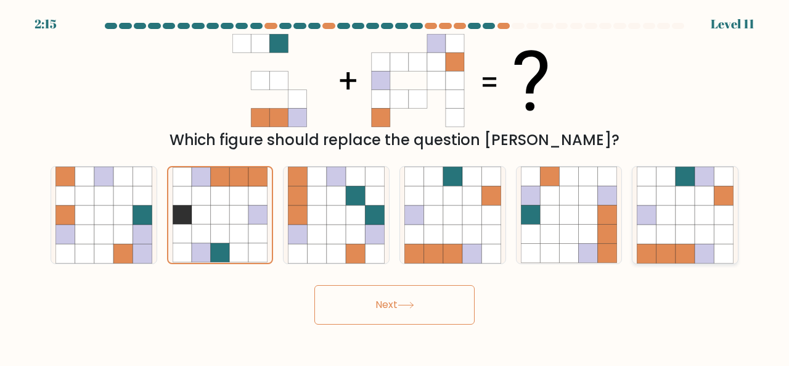
radio input "true"
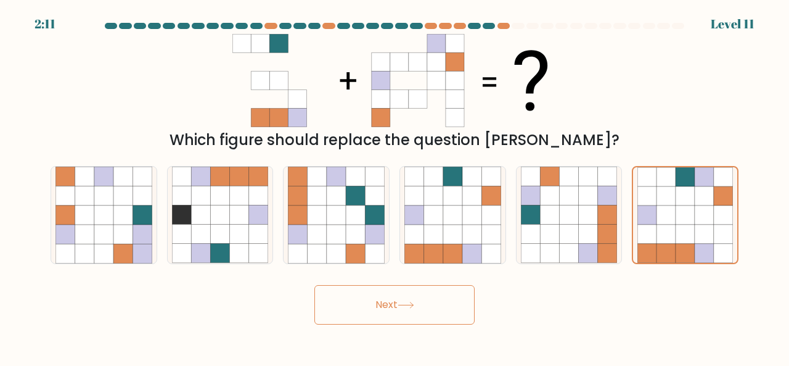
click at [423, 308] on button "Next" at bounding box center [394, 304] width 160 height 39
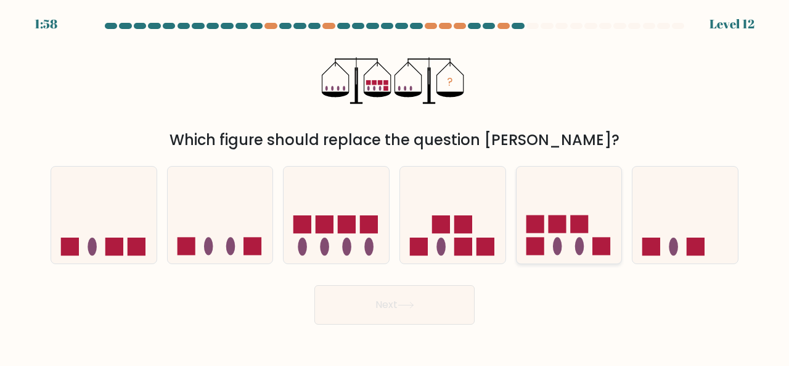
click at [566, 199] on icon at bounding box center [569, 214] width 105 height 87
click at [395, 186] on input "e." at bounding box center [395, 184] width 1 height 3
radio input "true"
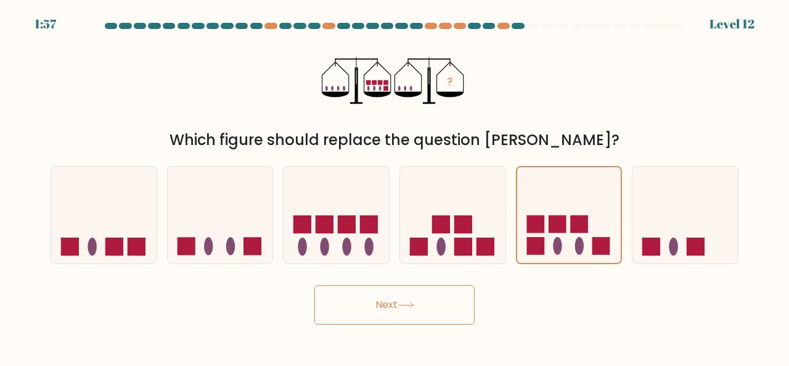
click at [441, 308] on button "Next" at bounding box center [394, 304] width 160 height 39
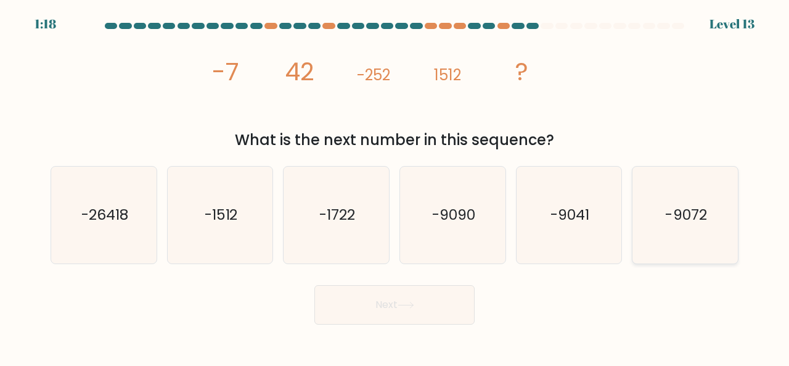
click at [692, 228] on icon "-9072" at bounding box center [685, 214] width 97 height 97
click at [395, 186] on input "f. -9072" at bounding box center [395, 184] width 1 height 3
radio input "true"
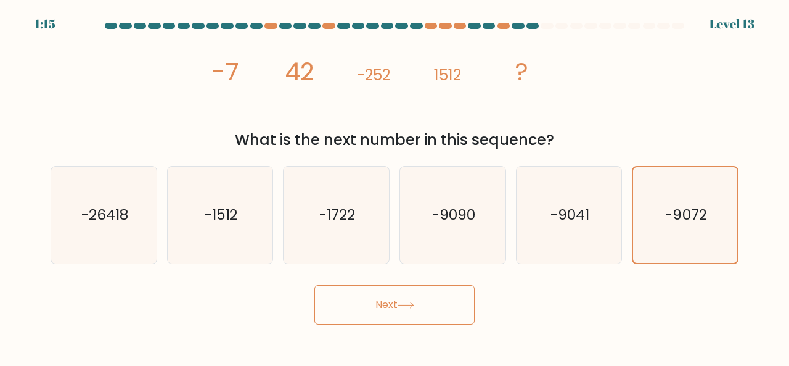
click at [422, 308] on button "Next" at bounding box center [394, 304] width 160 height 39
click at [697, 224] on icon "-9072" at bounding box center [686, 215] width 96 height 96
click at [395, 186] on input "f. -9072" at bounding box center [395, 184] width 1 height 3
click at [392, 311] on button "Next" at bounding box center [394, 304] width 160 height 39
click at [375, 297] on button "Next" at bounding box center [394, 304] width 160 height 39
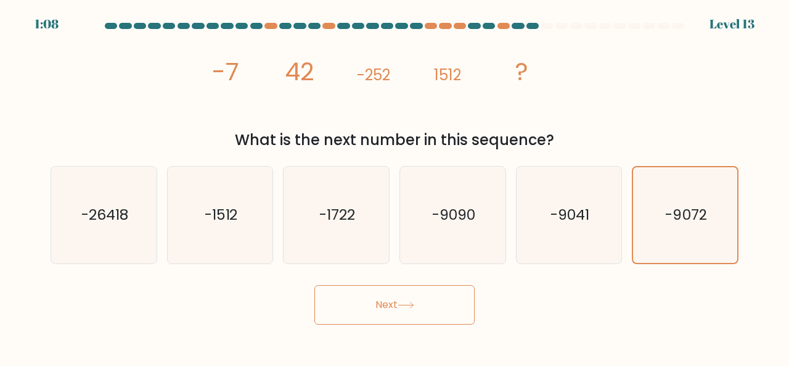
click at [375, 297] on button "Next" at bounding box center [394, 304] width 160 height 39
click at [379, 308] on button "Next" at bounding box center [394, 304] width 160 height 39
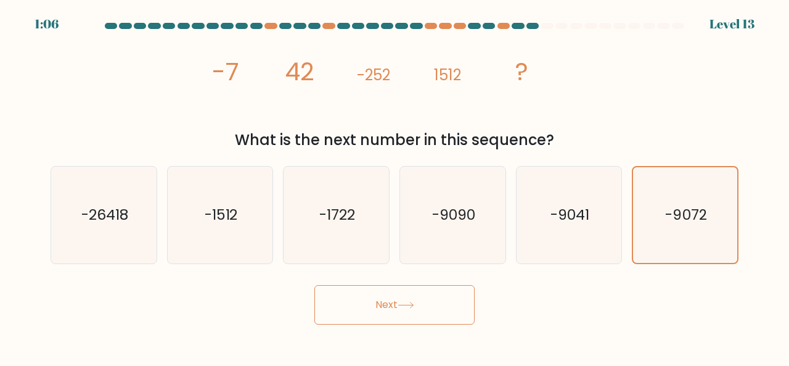
click at [379, 308] on button "Next" at bounding box center [394, 304] width 160 height 39
click at [438, 301] on button "Next" at bounding box center [394, 304] width 160 height 39
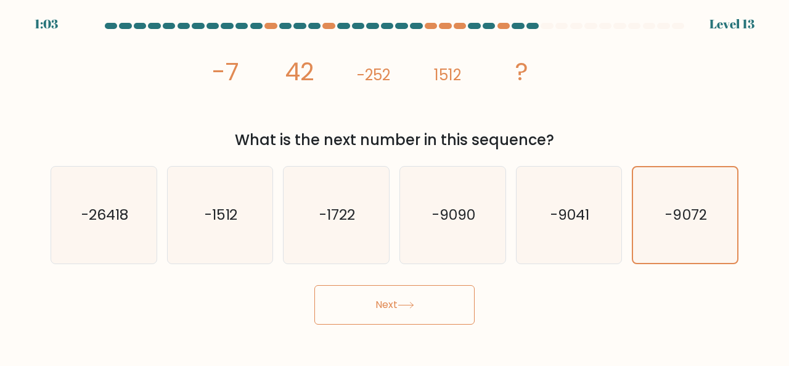
click at [438, 301] on button "Next" at bounding box center [394, 304] width 160 height 39
click at [435, 301] on button "Next" at bounding box center [394, 304] width 160 height 39
click at [434, 301] on button "Next" at bounding box center [394, 304] width 160 height 39
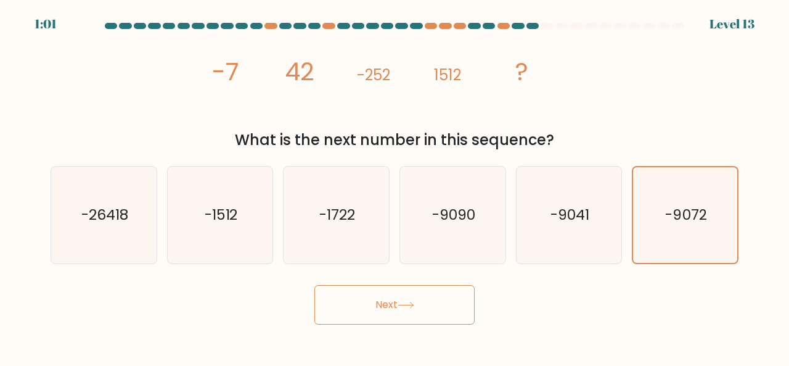
click at [435, 301] on button "Next" at bounding box center [394, 304] width 160 height 39
click at [390, 303] on button "Next" at bounding box center [394, 304] width 160 height 39
click at [677, 213] on text "-9072" at bounding box center [686, 215] width 41 height 20
click at [395, 186] on input "f. -9072" at bounding box center [395, 184] width 1 height 3
click at [444, 312] on button "Next" at bounding box center [394, 304] width 160 height 39
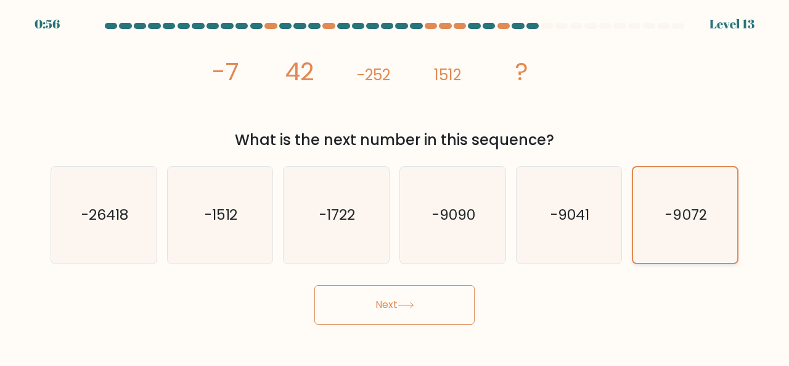
click at [678, 226] on icon "-9072" at bounding box center [686, 215] width 96 height 96
click at [395, 186] on input "f. -9072" at bounding box center [395, 184] width 1 height 3
click at [678, 226] on icon "-9072" at bounding box center [686, 215] width 96 height 96
click at [395, 186] on input "f. -9072" at bounding box center [395, 184] width 1 height 3
click at [678, 226] on icon "-9072" at bounding box center [686, 215] width 96 height 96
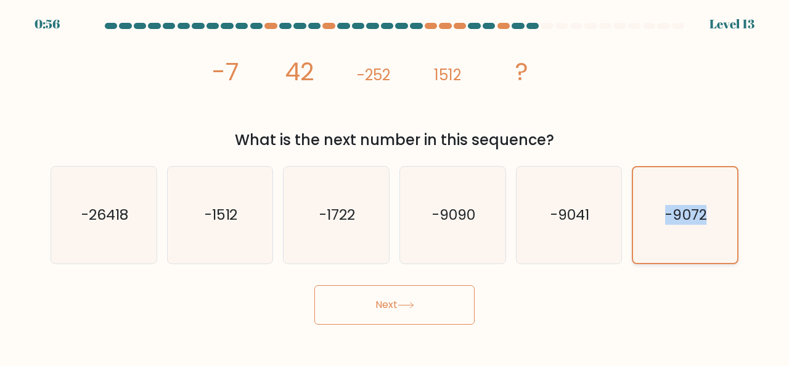
click at [395, 186] on input "f. -9072" at bounding box center [395, 184] width 1 height 3
click at [678, 226] on icon "-9072" at bounding box center [686, 215] width 96 height 96
click at [395, 186] on input "f. -9072" at bounding box center [395, 184] width 1 height 3
click at [429, 315] on button "Next" at bounding box center [394, 304] width 160 height 39
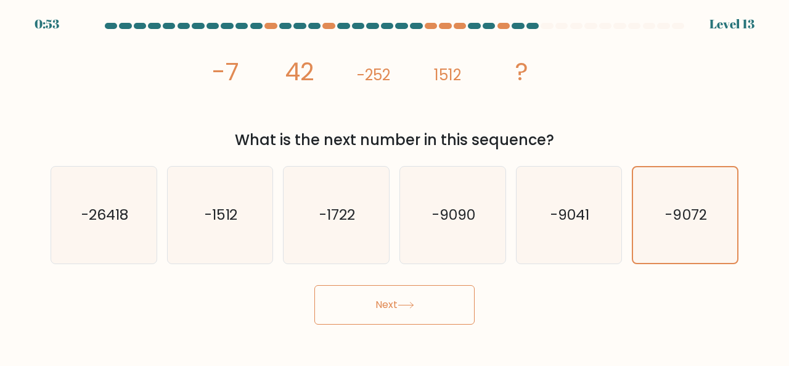
click at [429, 315] on button "Next" at bounding box center [394, 304] width 160 height 39
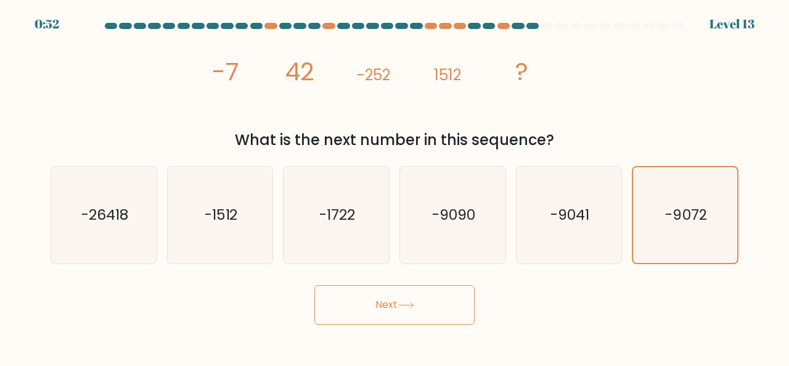
click at [429, 315] on button "Next" at bounding box center [394, 304] width 160 height 39
click at [388, 307] on button "Next" at bounding box center [394, 304] width 160 height 39
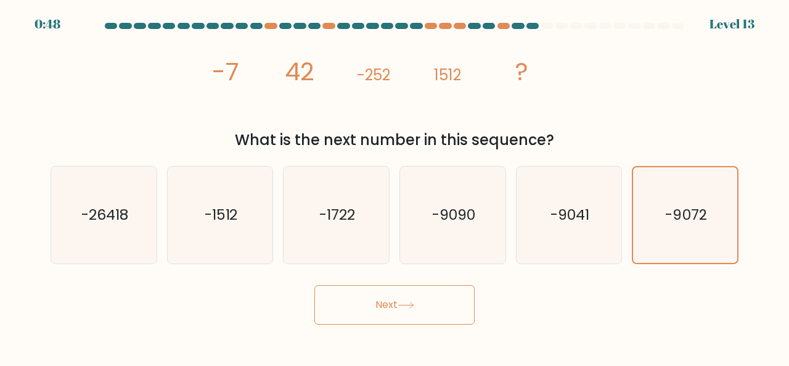
click at [388, 307] on button "Next" at bounding box center [394, 304] width 160 height 39
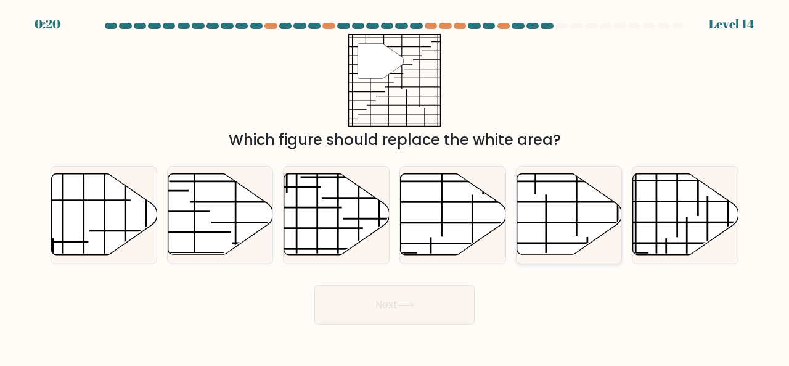
click at [536, 242] on icon at bounding box center [569, 214] width 105 height 81
click at [395, 186] on input "e." at bounding box center [395, 184] width 1 height 3
radio input "true"
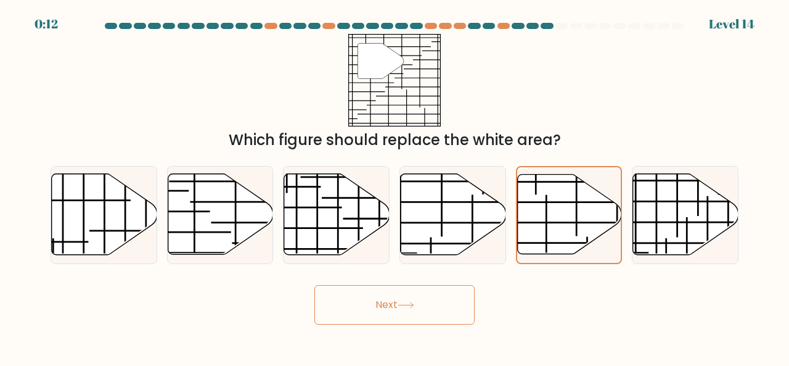
click at [440, 315] on button "Next" at bounding box center [394, 304] width 160 height 39
click at [403, 310] on button "Next" at bounding box center [394, 304] width 160 height 39
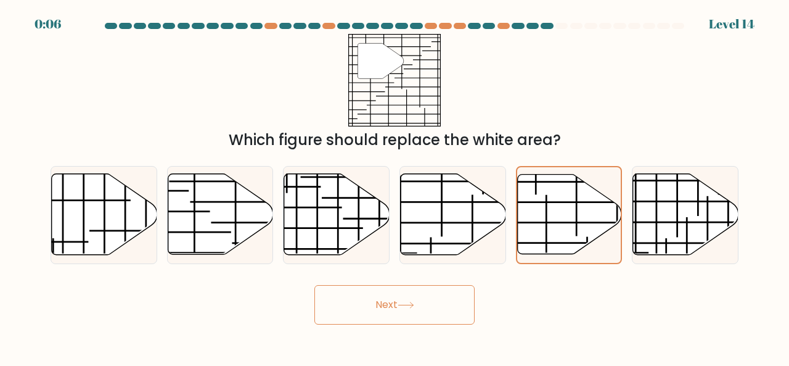
click at [403, 310] on button "Next" at bounding box center [394, 304] width 160 height 39
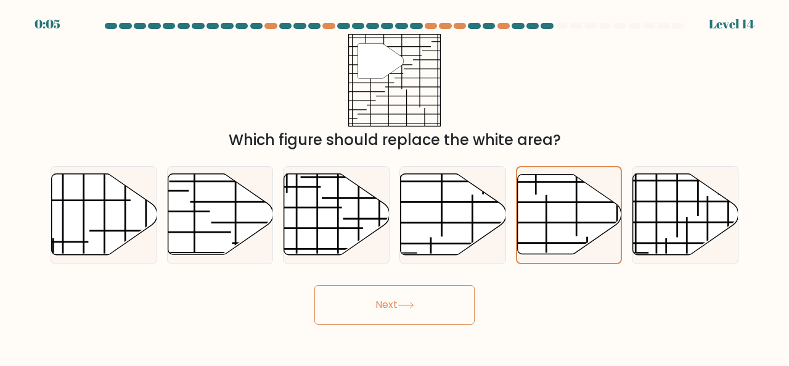
click at [403, 310] on button "Next" at bounding box center [394, 304] width 160 height 39
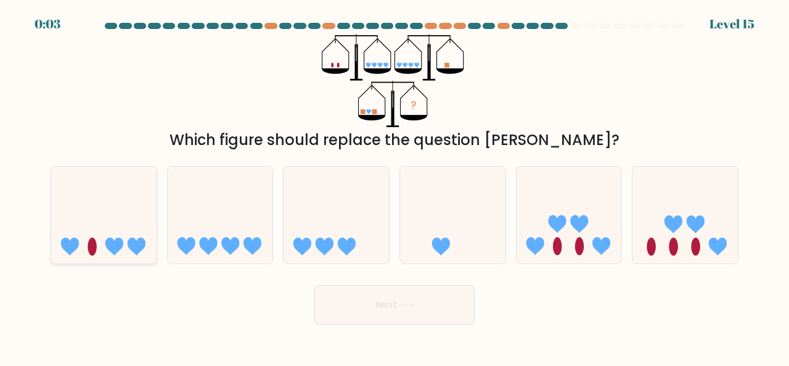
click at [137, 243] on icon at bounding box center [136, 246] width 18 height 18
click at [395, 186] on input "a." at bounding box center [395, 184] width 1 height 3
radio input "true"
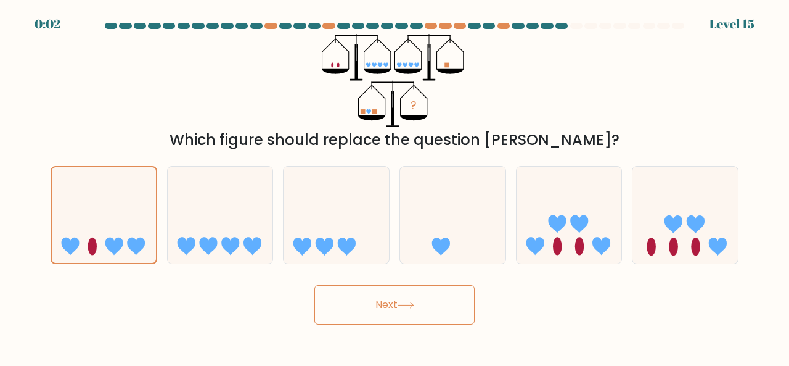
click at [348, 300] on button "Next" at bounding box center [394, 304] width 160 height 39
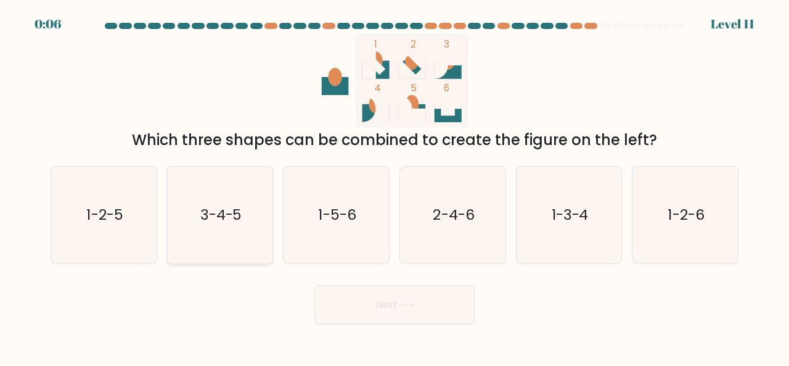
click at [230, 217] on text "3-4-5" at bounding box center [221, 214] width 42 height 20
click at [395, 186] on input "b. 3-4-5" at bounding box center [395, 184] width 1 height 3
radio input "true"
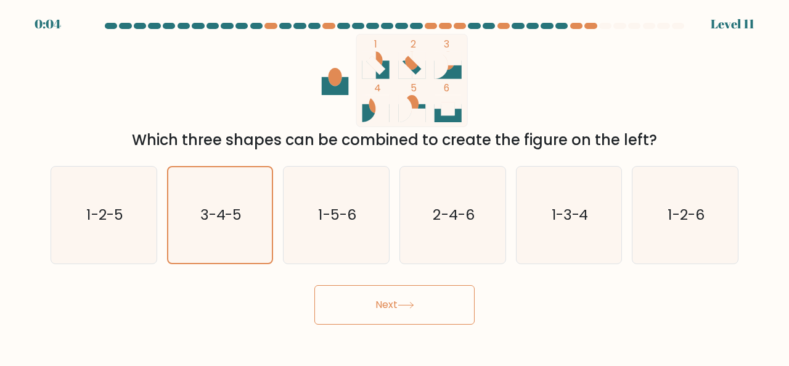
click at [397, 327] on body "0:04 Level 11" at bounding box center [394, 183] width 789 height 366
click at [397, 308] on button "Next" at bounding box center [394, 304] width 160 height 39
click at [387, 305] on button "Next" at bounding box center [394, 304] width 160 height 39
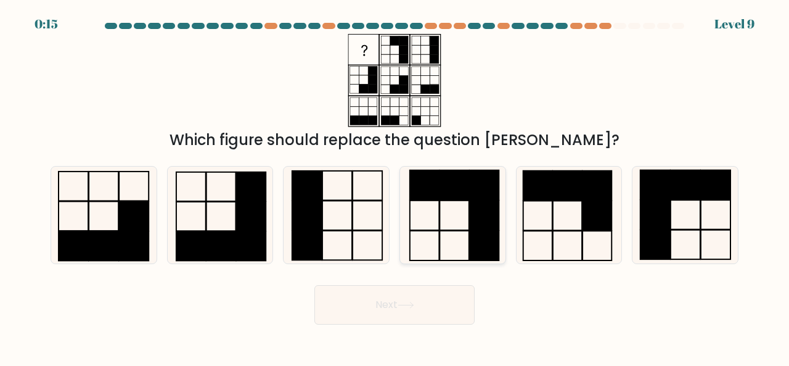
click at [445, 221] on icon at bounding box center [452, 214] width 97 height 97
click at [395, 186] on input "d." at bounding box center [395, 184] width 1 height 3
radio input "true"
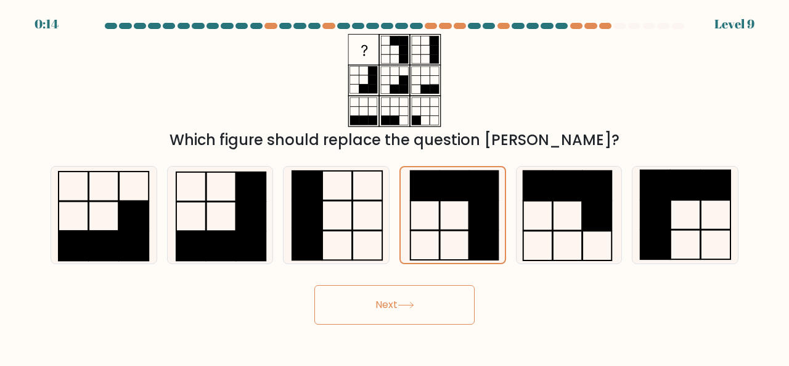
click at [440, 305] on button "Next" at bounding box center [394, 304] width 160 height 39
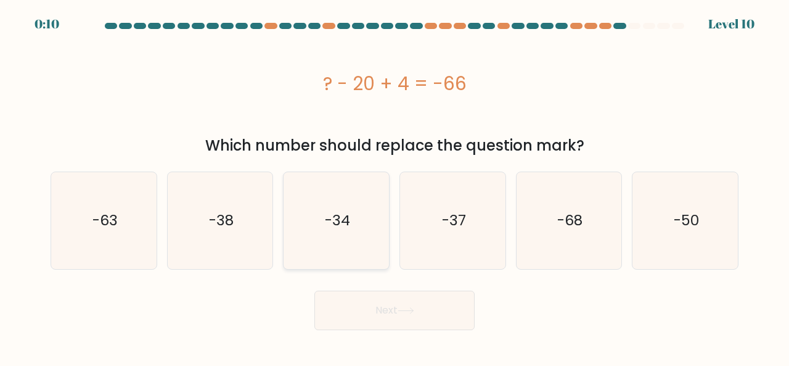
click at [334, 236] on icon "-34" at bounding box center [336, 220] width 97 height 97
click at [395, 186] on input "c. -34" at bounding box center [395, 184] width 1 height 3
radio input "true"
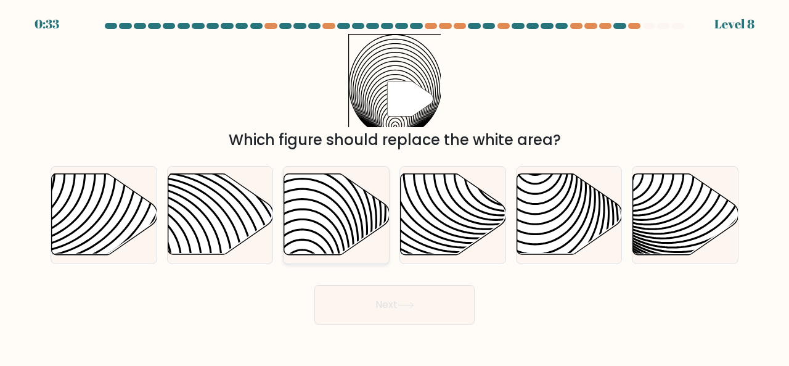
click at [341, 229] on icon at bounding box center [336, 214] width 105 height 81
click at [395, 186] on input "c." at bounding box center [395, 184] width 1 height 3
radio input "true"
click at [371, 308] on button "Next" at bounding box center [394, 304] width 160 height 39
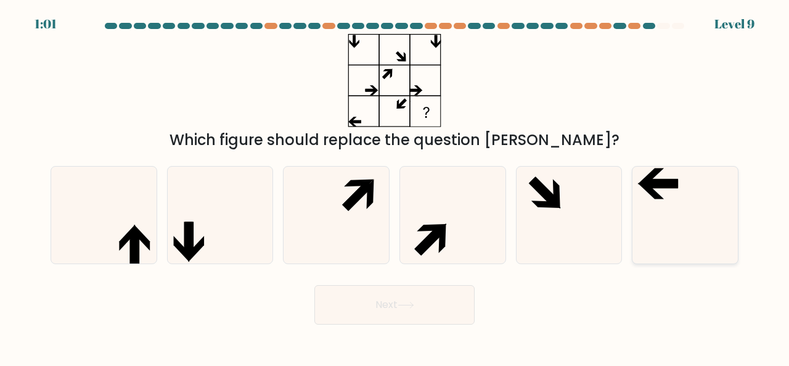
click at [661, 230] on icon at bounding box center [685, 214] width 97 height 97
click at [395, 186] on input "f." at bounding box center [395, 184] width 1 height 3
radio input "true"
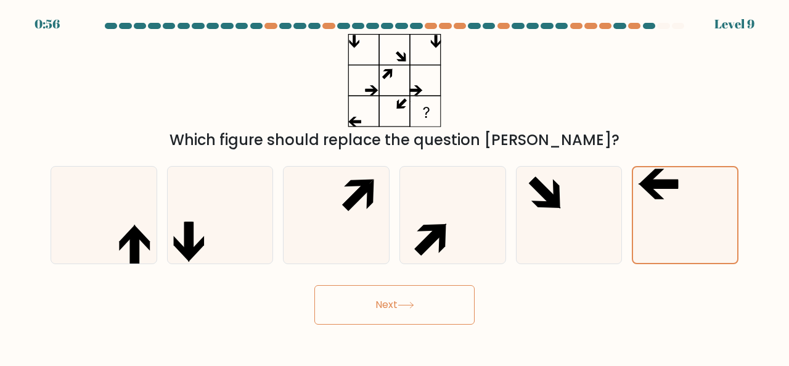
click at [441, 312] on button "Next" at bounding box center [394, 304] width 160 height 39
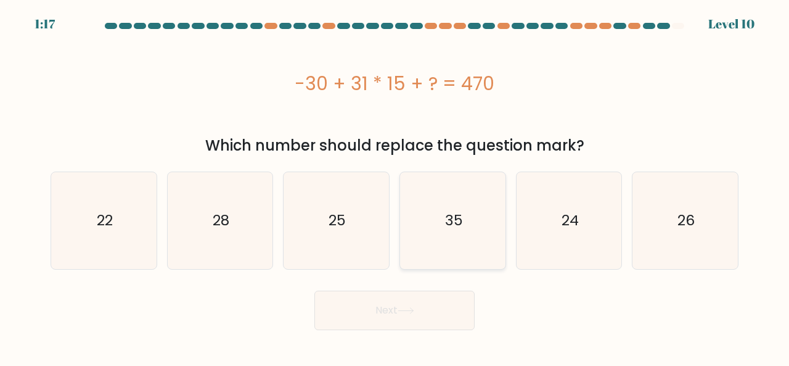
click at [460, 234] on icon "35" at bounding box center [452, 220] width 97 height 97
click at [395, 186] on input "d. 35" at bounding box center [395, 184] width 1 height 3
radio input "true"
click at [403, 307] on icon at bounding box center [406, 310] width 17 height 7
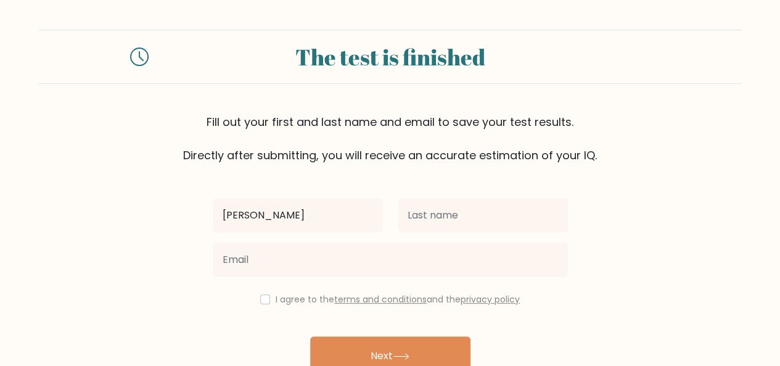
type input "[PERSON_NAME]"
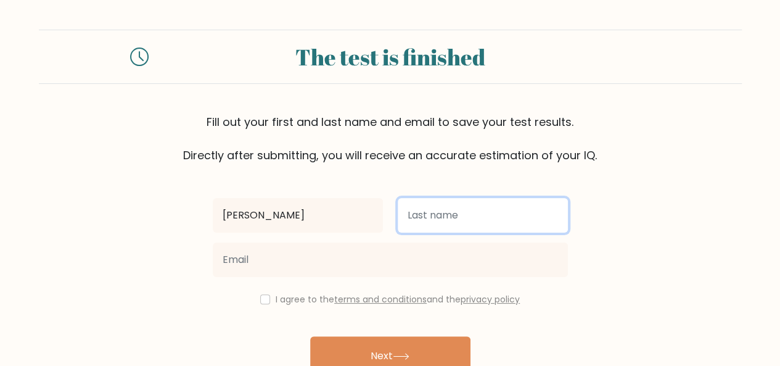
click at [429, 210] on input "text" at bounding box center [483, 215] width 170 height 35
type input "Paoli"
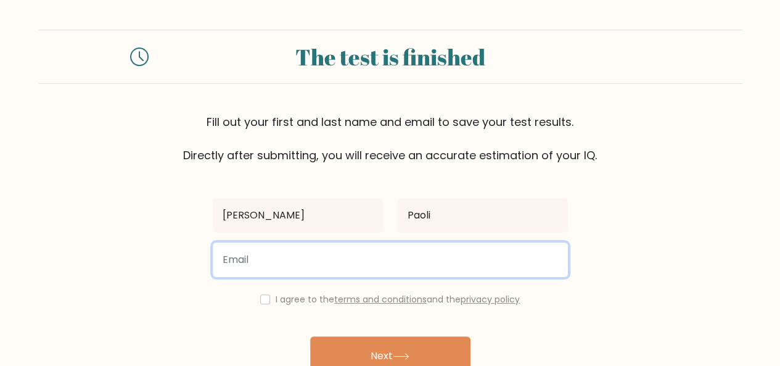
click at [345, 265] on input "email" at bounding box center [390, 259] width 355 height 35
type input "jpaoli157@gmail.com"
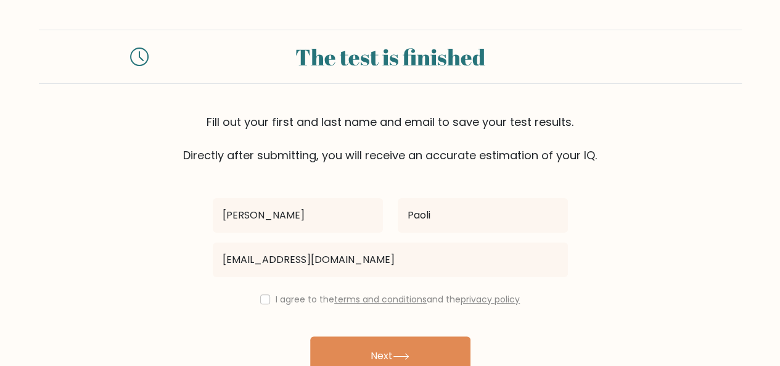
click at [184, 324] on form "The test is finished Fill out your first and last name and email to save your t…" at bounding box center [390, 217] width 780 height 374
click at [262, 299] on input "checkbox" at bounding box center [265, 299] width 10 height 10
checkbox input "true"
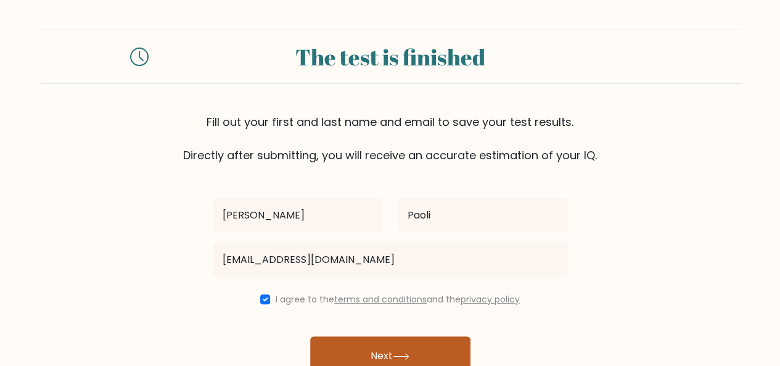
click at [345, 345] on button "Next" at bounding box center [390, 355] width 160 height 39
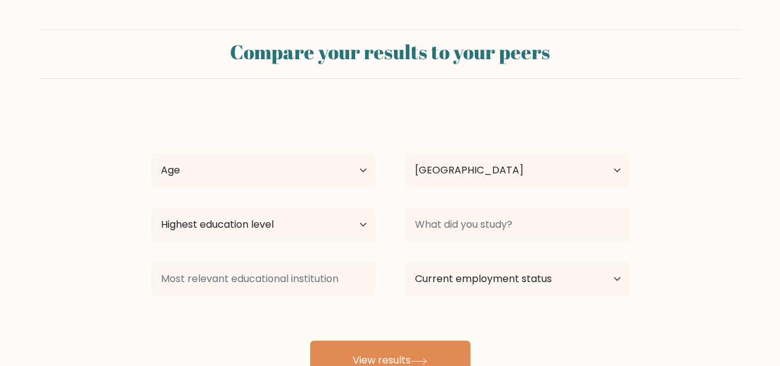
select select "US"
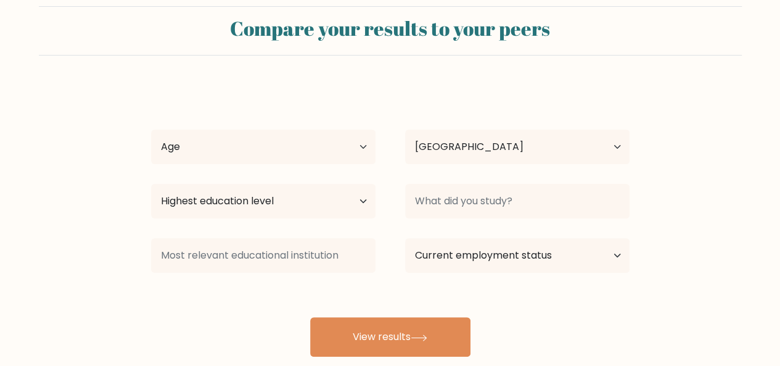
scroll to position [32, 0]
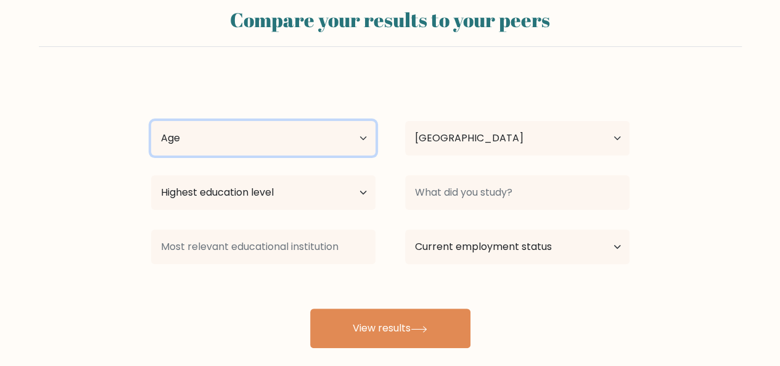
click at [343, 140] on select "Age Under [DEMOGRAPHIC_DATA] [DEMOGRAPHIC_DATA] [DEMOGRAPHIC_DATA] [DEMOGRAPHIC…" at bounding box center [263, 138] width 224 height 35
select select "25_34"
click at [151, 121] on select "Age Under [DEMOGRAPHIC_DATA] [DEMOGRAPHIC_DATA] [DEMOGRAPHIC_DATA] [DEMOGRAPHIC…" at bounding box center [263, 138] width 224 height 35
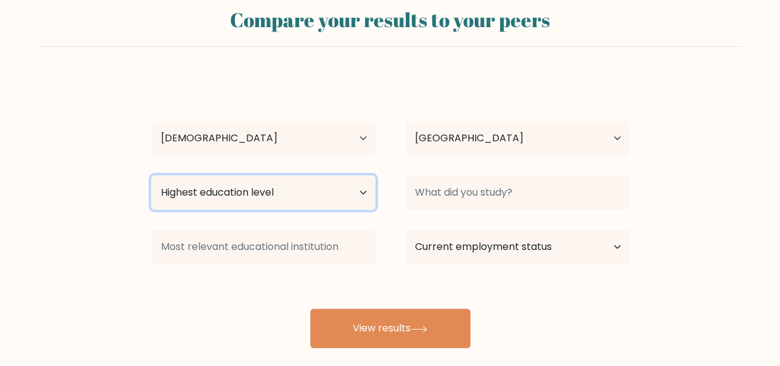
click at [272, 199] on select "Highest education level No schooling Primary Lower Secondary Upper Secondary Oc…" at bounding box center [263, 192] width 224 height 35
select select "occupation_specific"
click at [151, 175] on select "Highest education level No schooling Primary Lower Secondary Upper Secondary Oc…" at bounding box center [263, 192] width 224 height 35
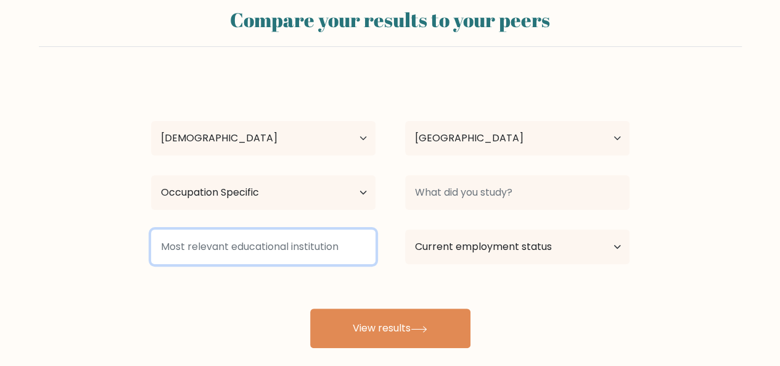
click at [340, 252] on input at bounding box center [263, 246] width 224 height 35
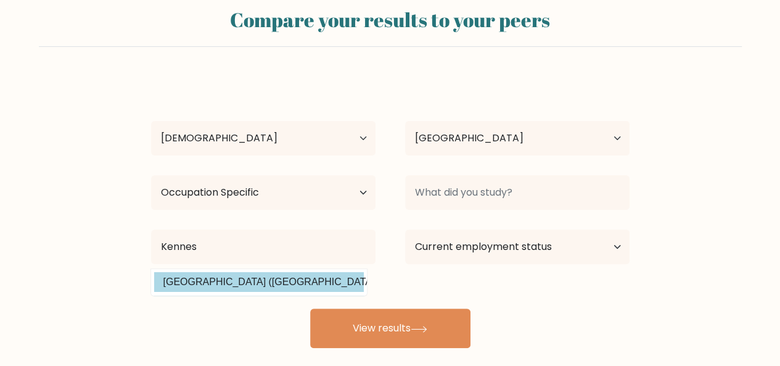
click at [303, 284] on option "Kennesaw State University (United States)" at bounding box center [259, 282] width 210 height 20
type input "[GEOGRAPHIC_DATA]"
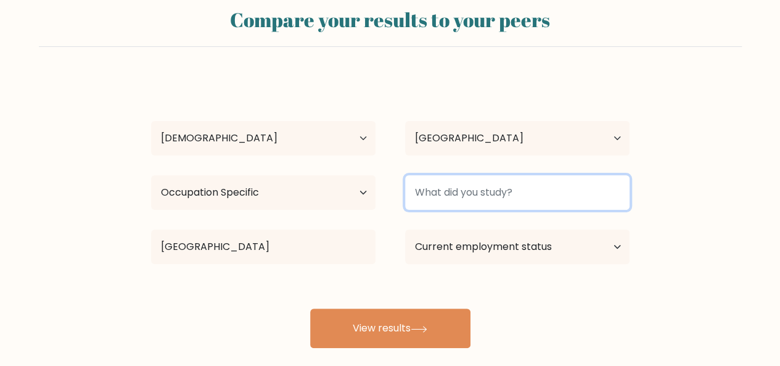
click at [544, 197] on input at bounding box center [517, 192] width 224 height 35
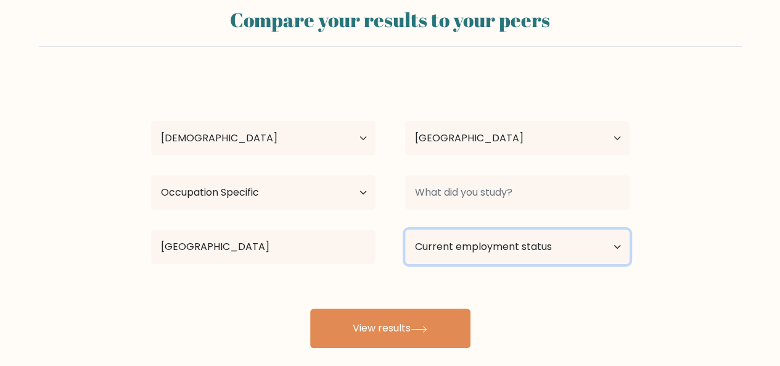
click at [536, 240] on select "Current employment status Employed Student Retired Other / prefer not to answer" at bounding box center [517, 246] width 224 height 35
select select "employed"
click at [405, 229] on select "Current employment status Employed Student Retired Other / prefer not to answer" at bounding box center [517, 246] width 224 height 35
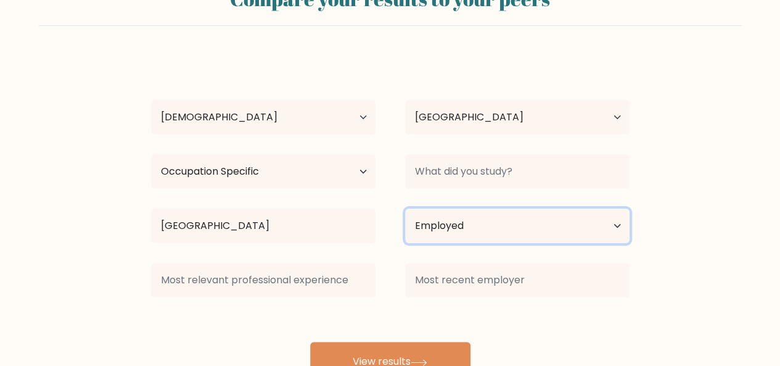
scroll to position [58, 0]
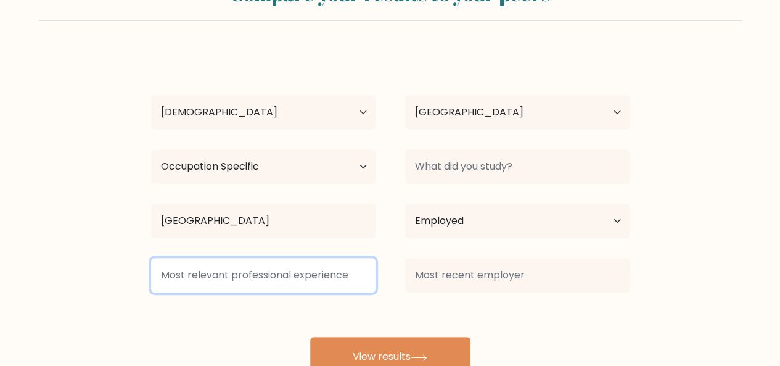
click at [279, 284] on input at bounding box center [263, 275] width 224 height 35
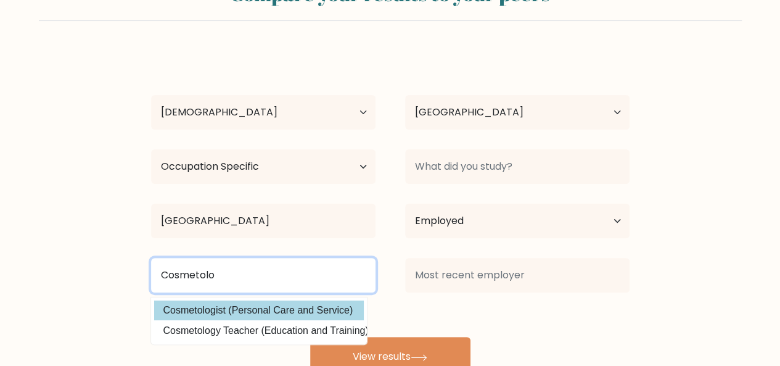
type input "Cosmetolo"
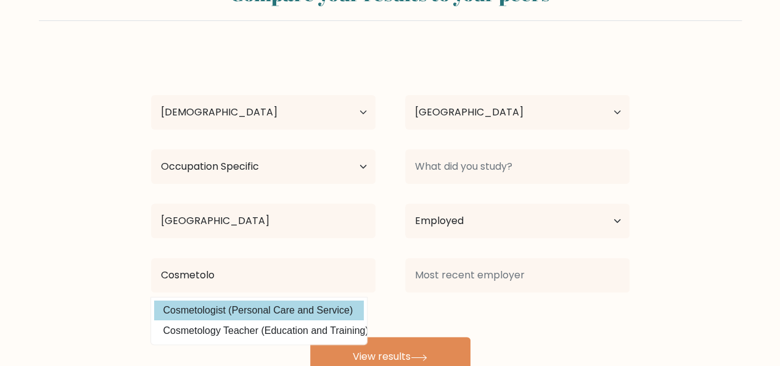
click at [279, 317] on div "Jacqueline Paoli Age Under 18 years old 18-24 years old 25-34 years old 35-44 y…" at bounding box center [390, 214] width 493 height 326
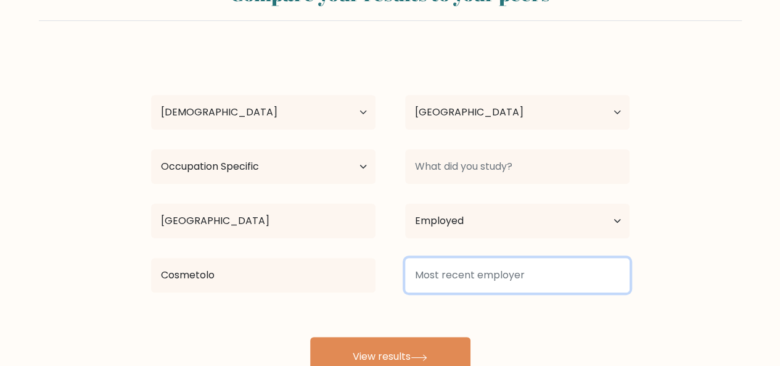
click at [459, 277] on input at bounding box center [517, 275] width 224 height 35
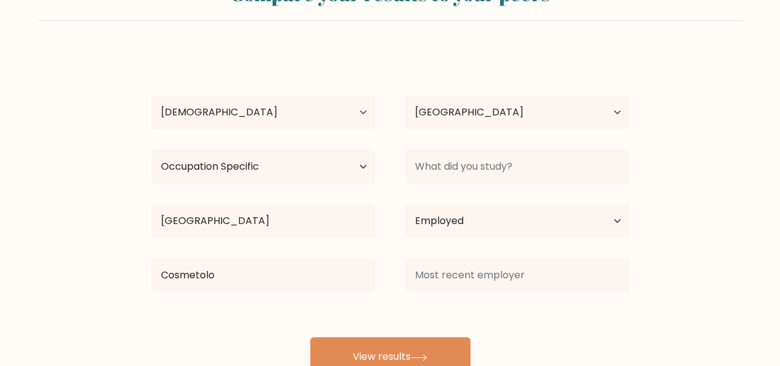
click at [502, 306] on div "Jacqueline Paoli Age Under 18 years old 18-24 years old 25-34 years old 35-44 y…" at bounding box center [390, 214] width 493 height 326
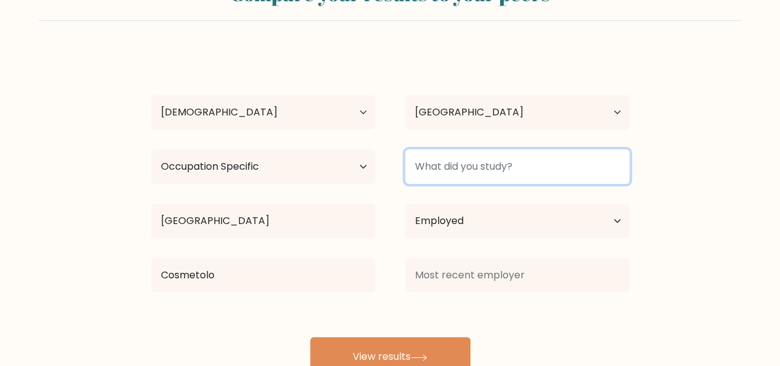
click at [512, 166] on input at bounding box center [517, 166] width 224 height 35
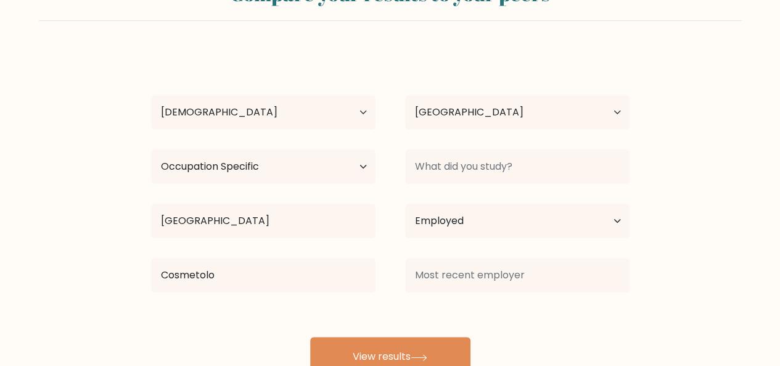
click at [672, 204] on form "Compare your results to your peers Jacqueline Paoli Age Under 18 years old 18-2…" at bounding box center [390, 174] width 780 height 404
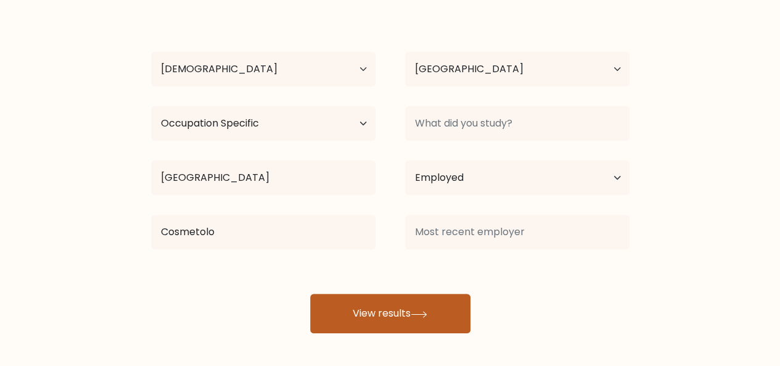
click at [421, 311] on icon at bounding box center [419, 314] width 17 height 7
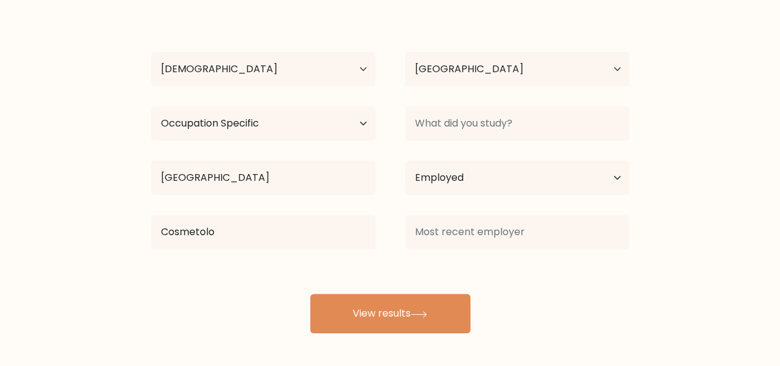
click at [712, 201] on form "Compare your results to your peers Jacqueline Paoli Age Under 18 years old 18-2…" at bounding box center [390, 130] width 780 height 404
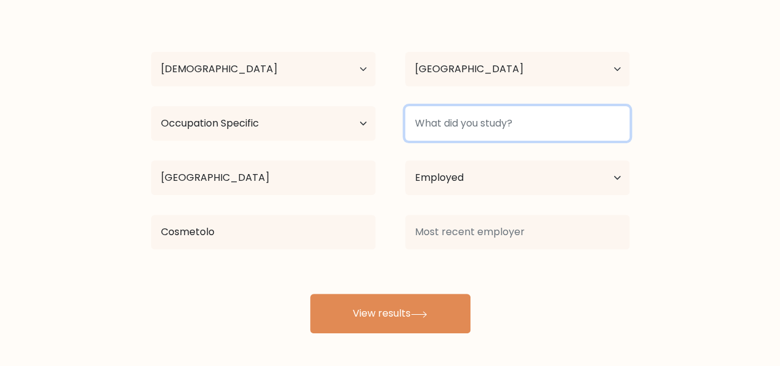
click at [552, 115] on input at bounding box center [517, 123] width 224 height 35
type input "C"
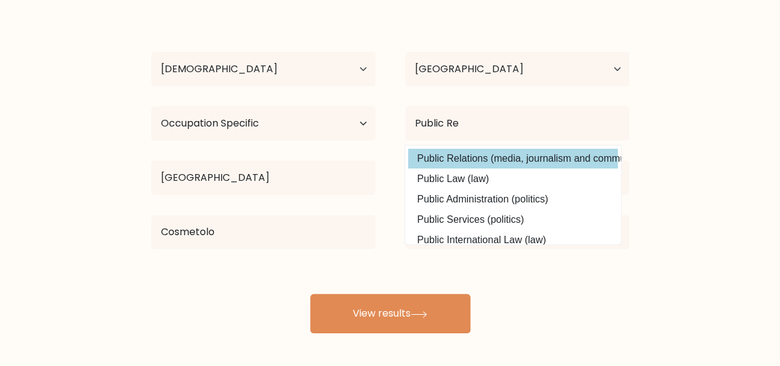
click at [519, 158] on option "Public Relations (media, journalism and communications)" at bounding box center [513, 159] width 210 height 20
type input "Public Relations"
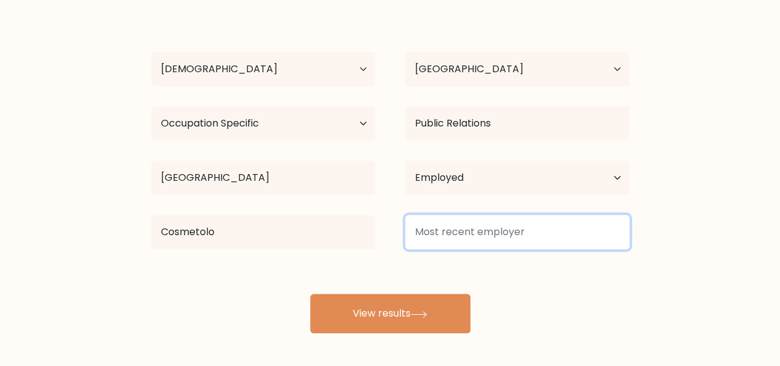
click at [496, 232] on input at bounding box center [517, 232] width 224 height 35
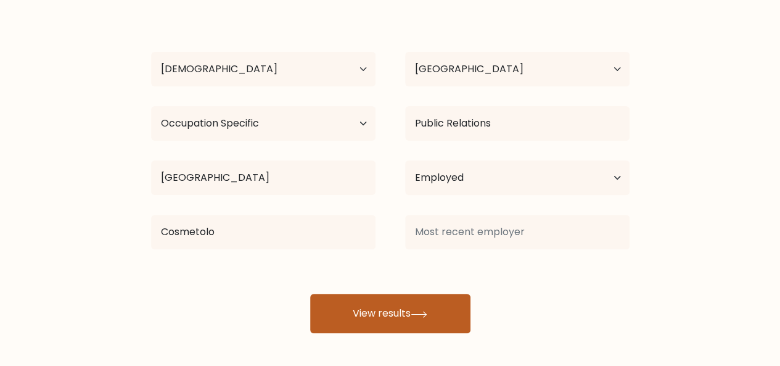
click at [427, 311] on icon at bounding box center [419, 314] width 17 height 7
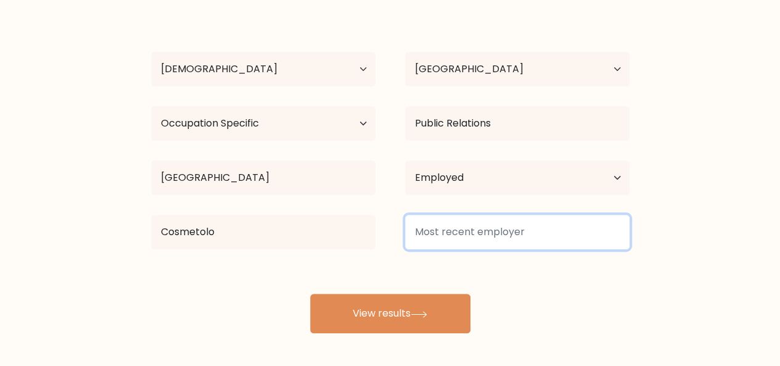
click at [433, 240] on input at bounding box center [517, 232] width 224 height 35
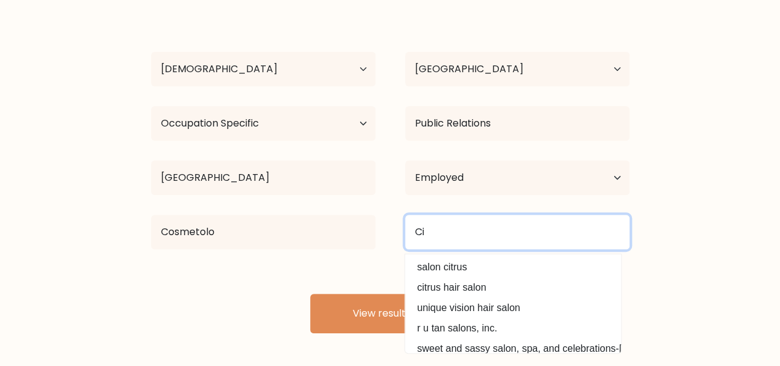
type input "C"
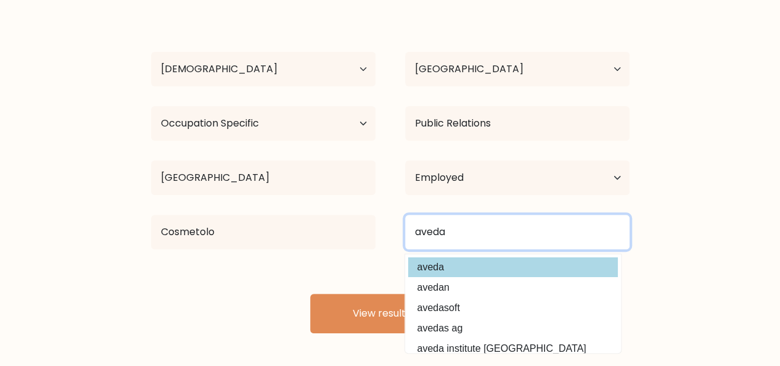
type input "aveda"
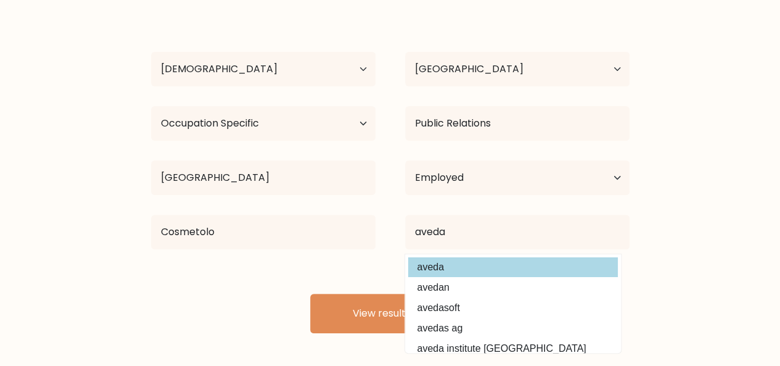
click at [434, 268] on option "aveda" at bounding box center [513, 267] width 210 height 20
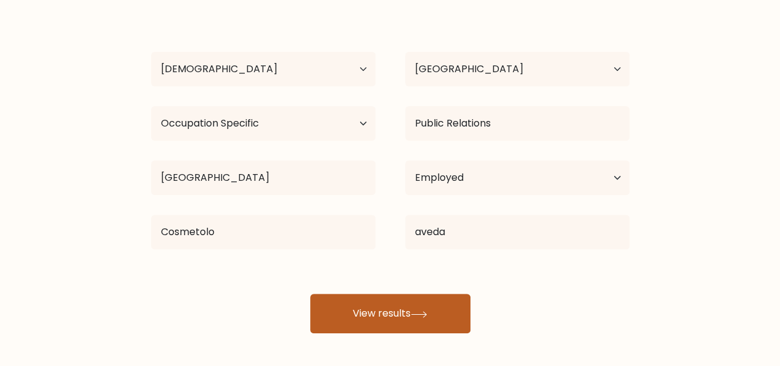
click at [390, 313] on button "View results" at bounding box center [390, 312] width 160 height 39
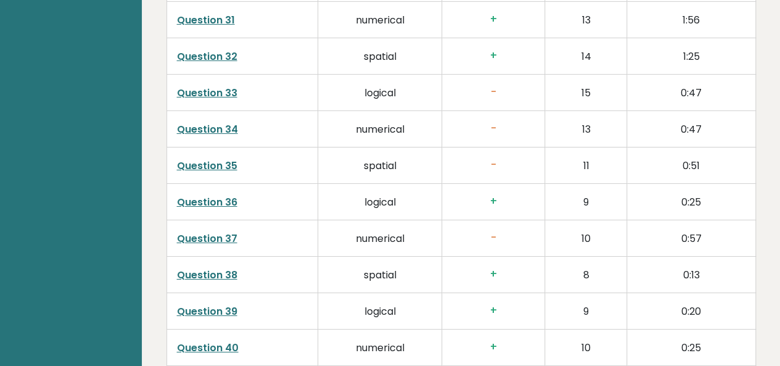
scroll to position [2284, 0]
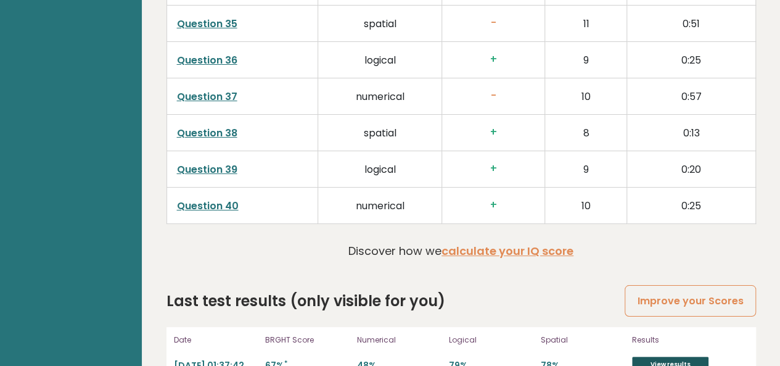
click at [653, 356] on link "View results" at bounding box center [670, 364] width 76 height 16
